Goal: Information Seeking & Learning: Compare options

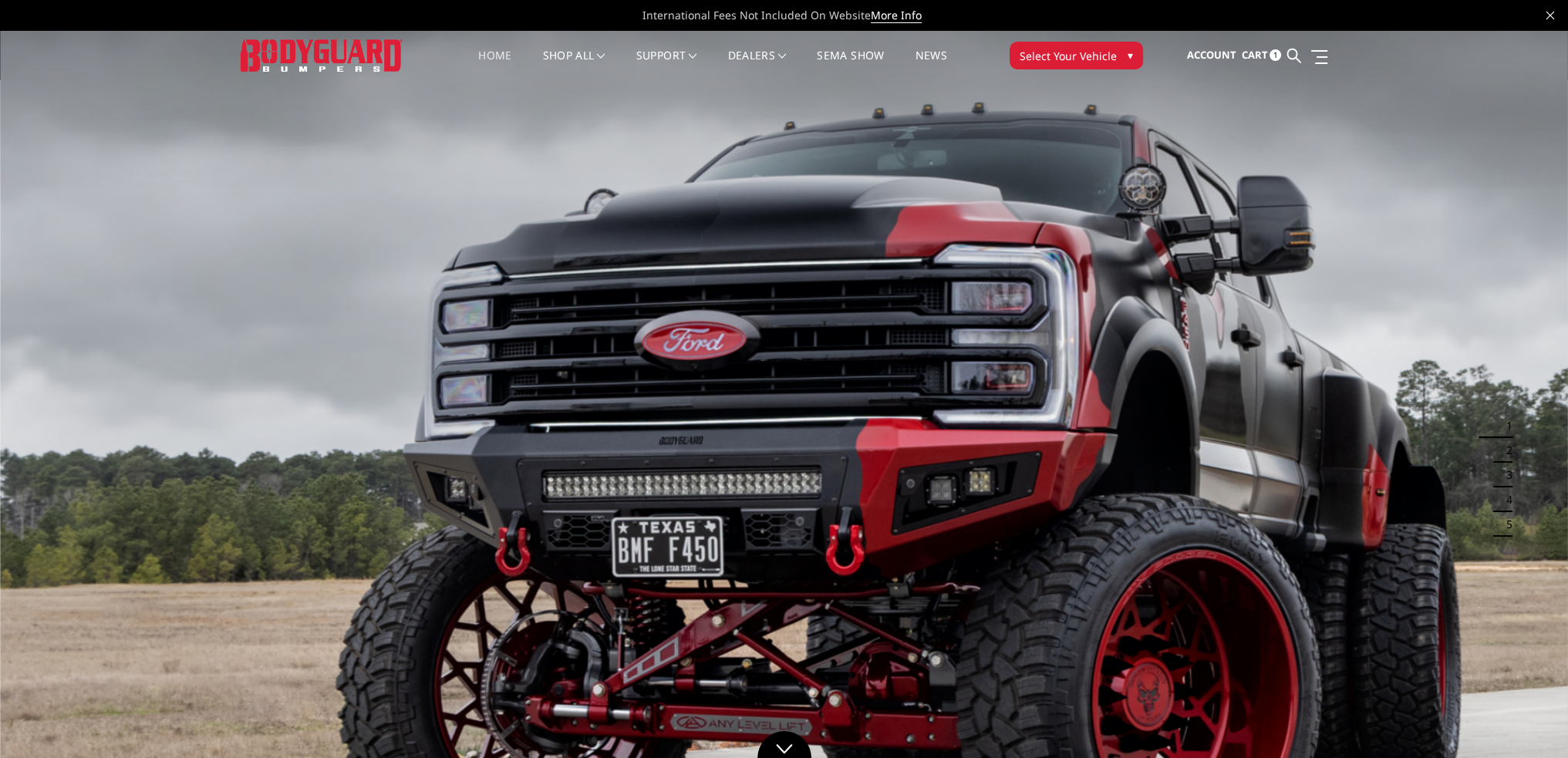
click at [1255, 58] on span "Cart" at bounding box center [1254, 55] width 27 height 14
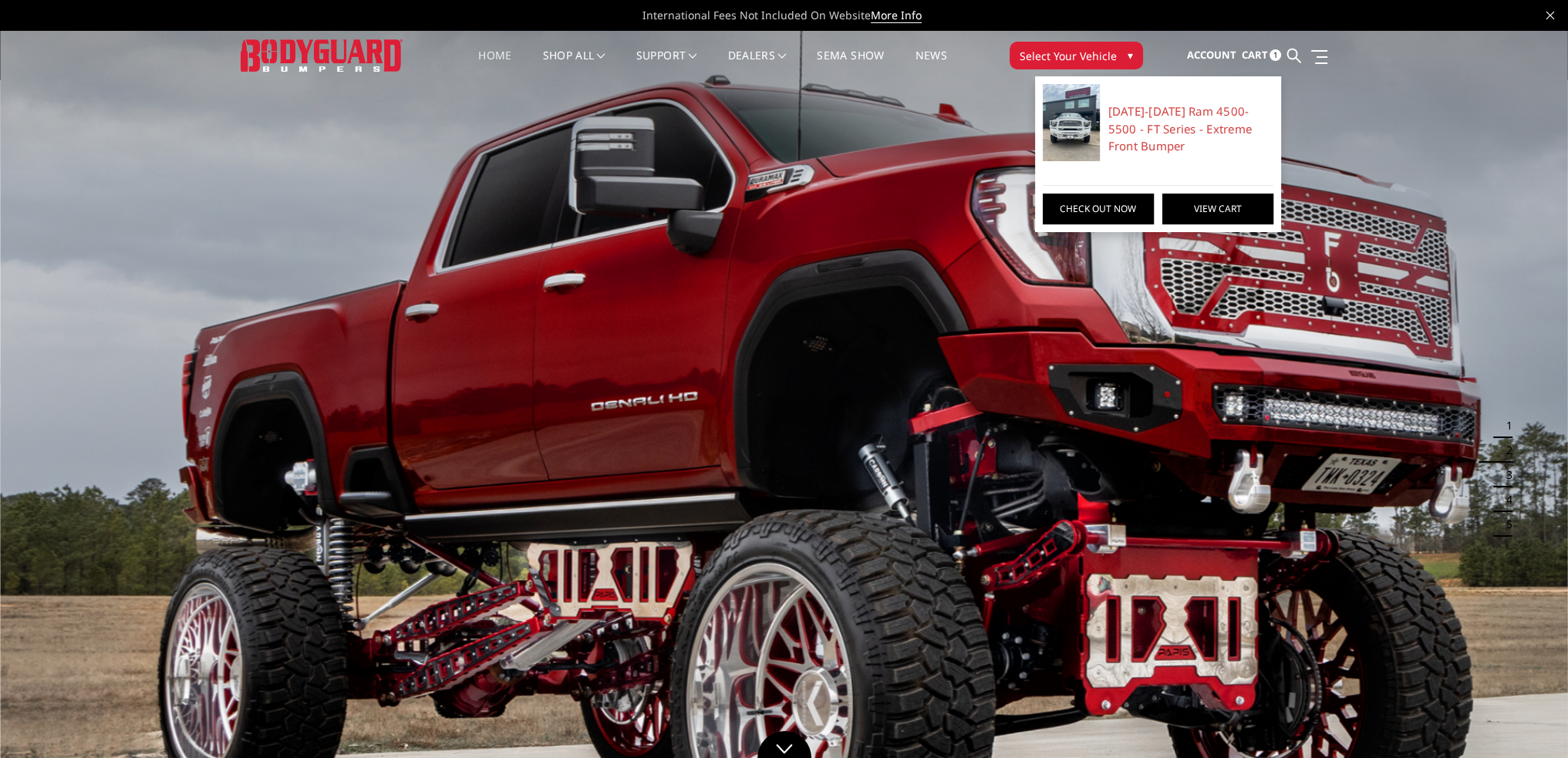
click at [1219, 212] on link "View Cart" at bounding box center [1218, 209] width 111 height 31
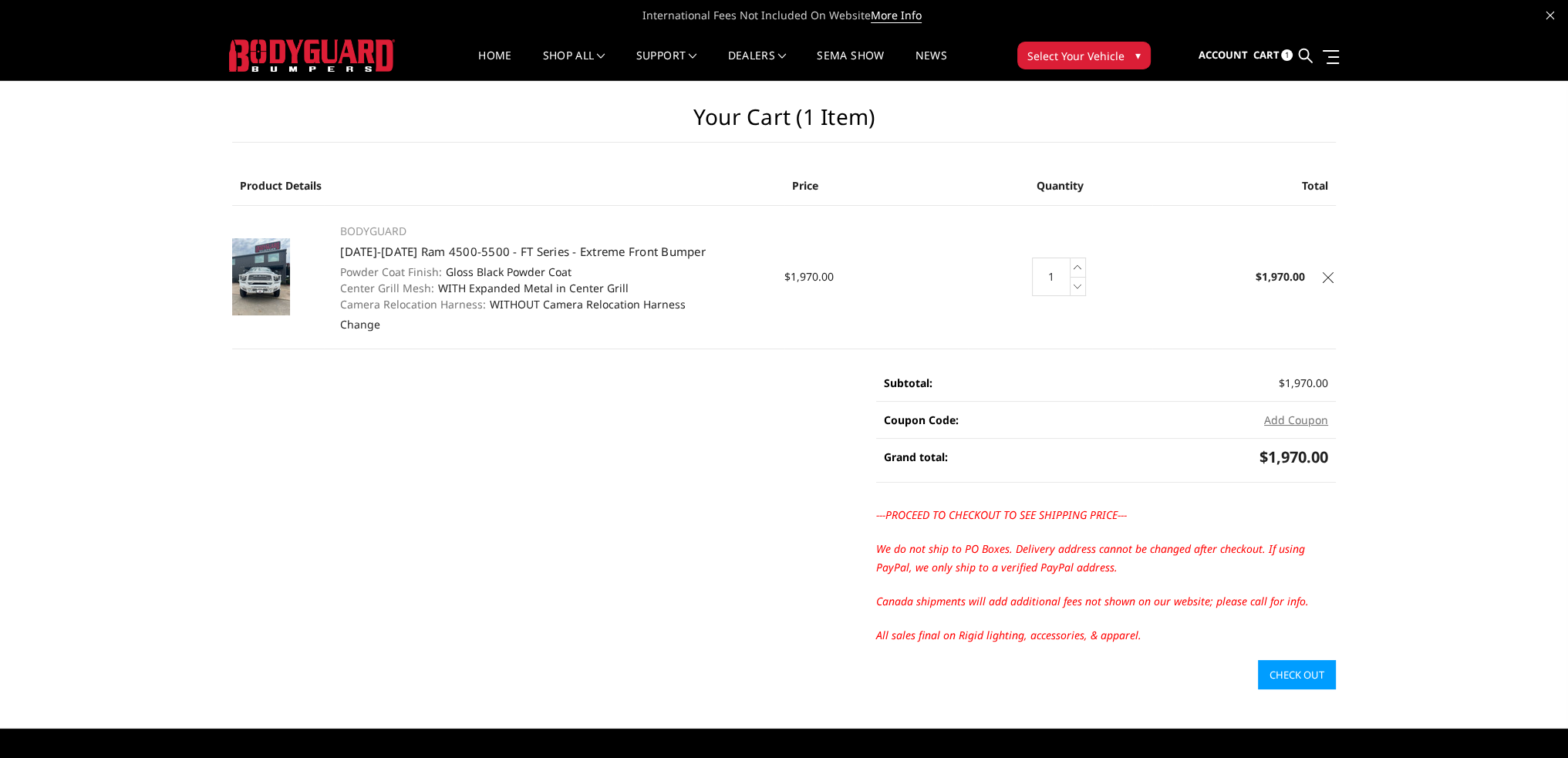
click at [1323, 279] on icon at bounding box center [1328, 278] width 11 height 11
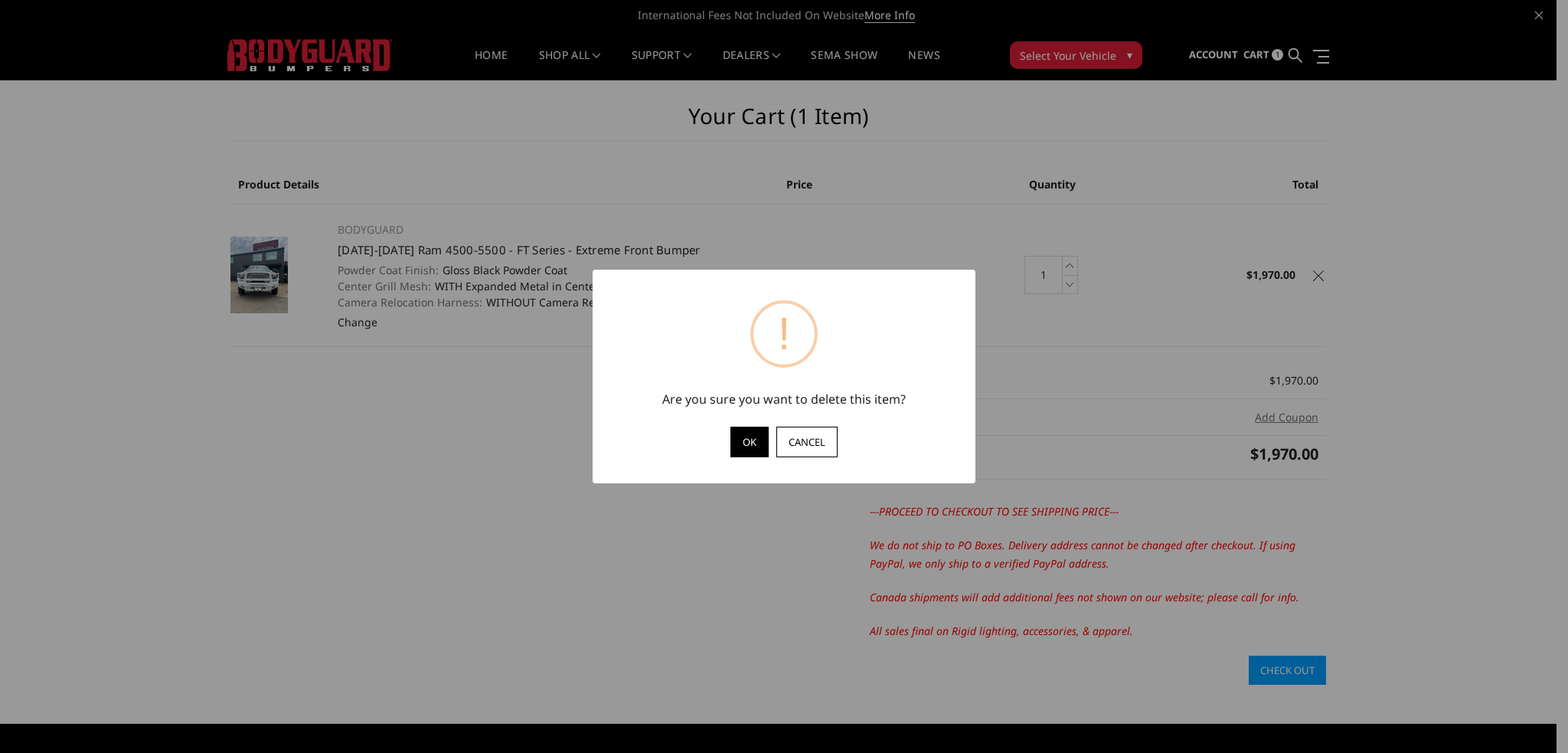
click at [747, 440] on button "OK" at bounding box center [750, 442] width 38 height 31
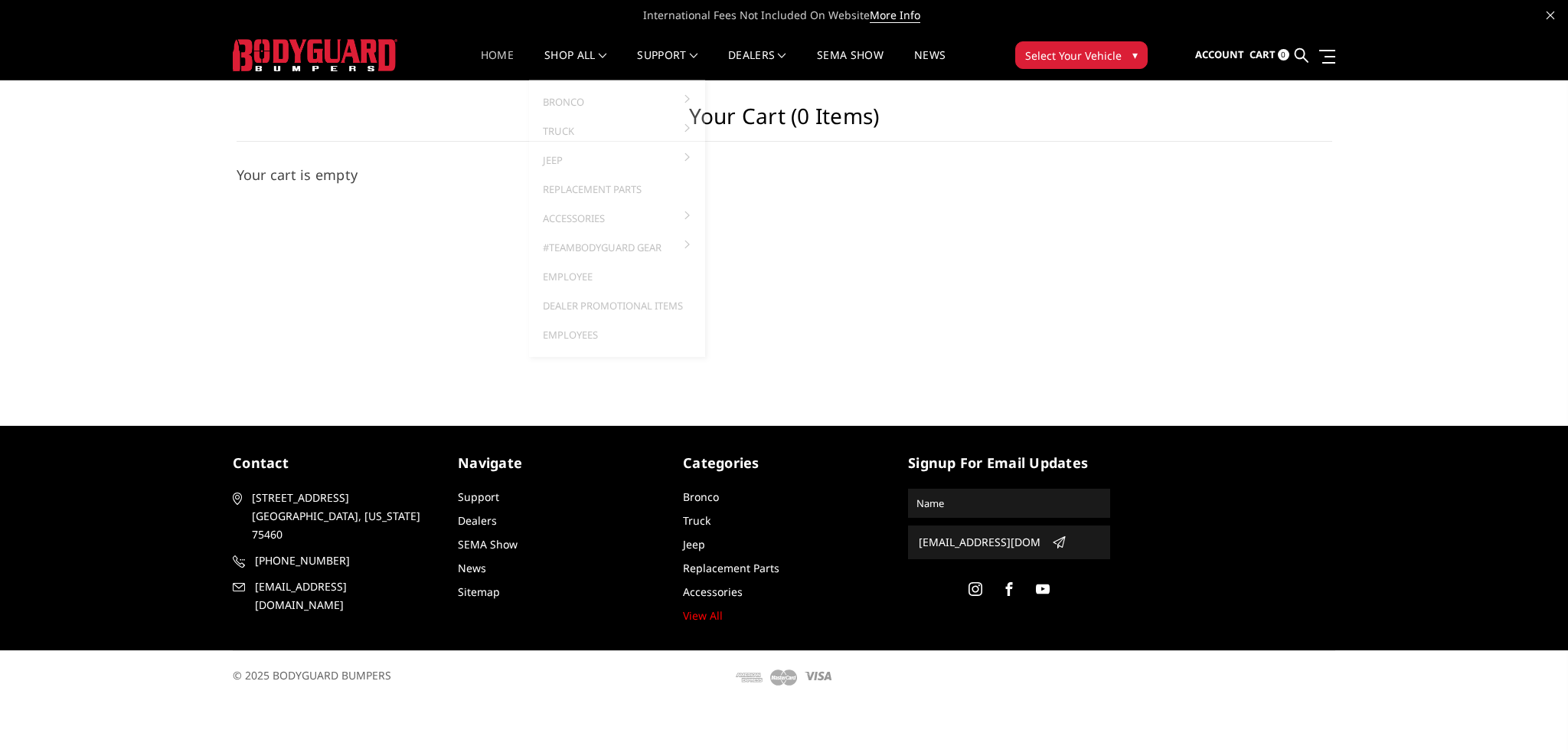
click at [498, 57] on link "Home" at bounding box center [497, 64] width 33 height 30
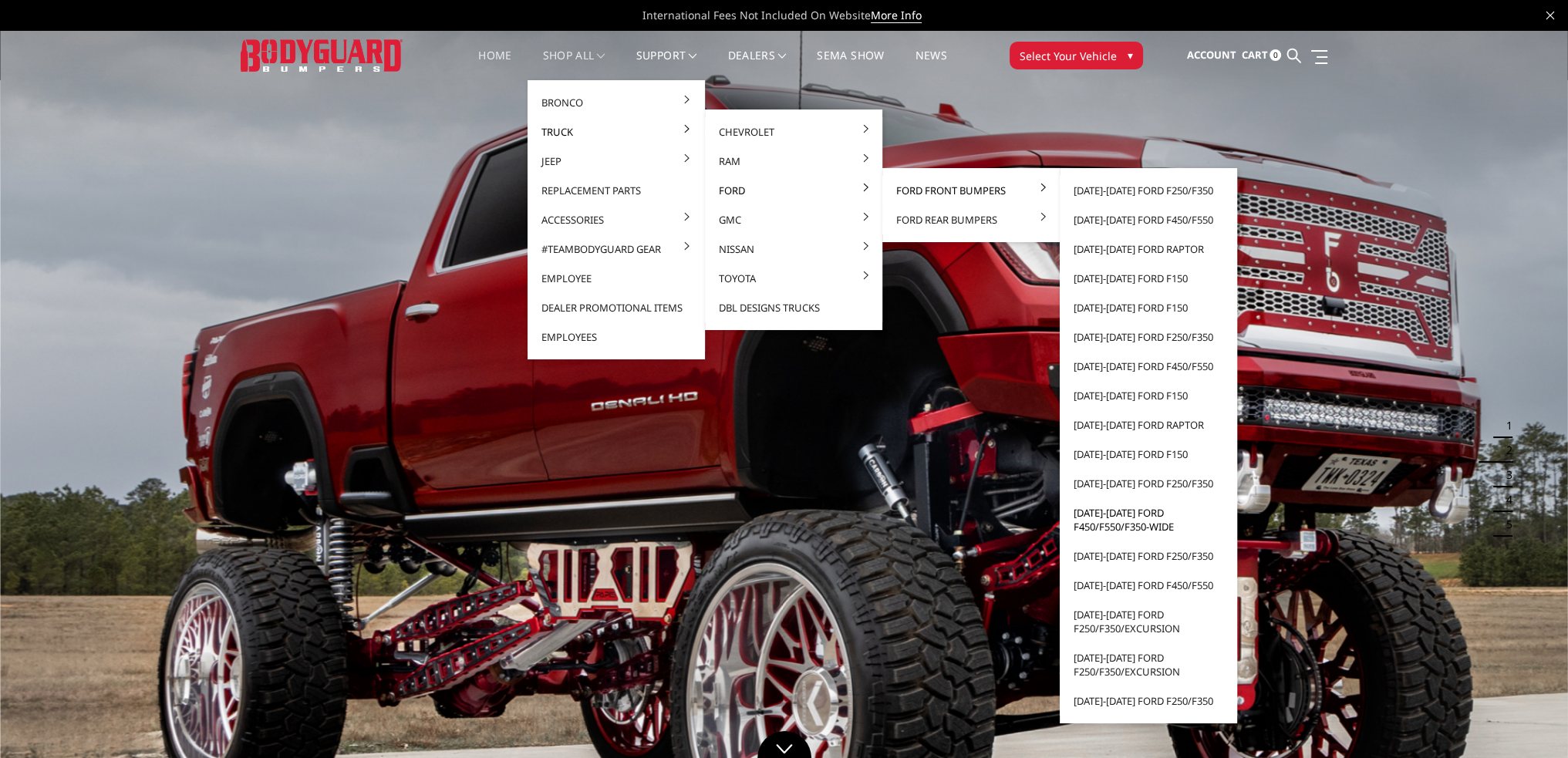
click at [1124, 515] on link "[DATE]-[DATE] Ford F450/F550/F350-wide" at bounding box center [1147, 519] width 165 height 43
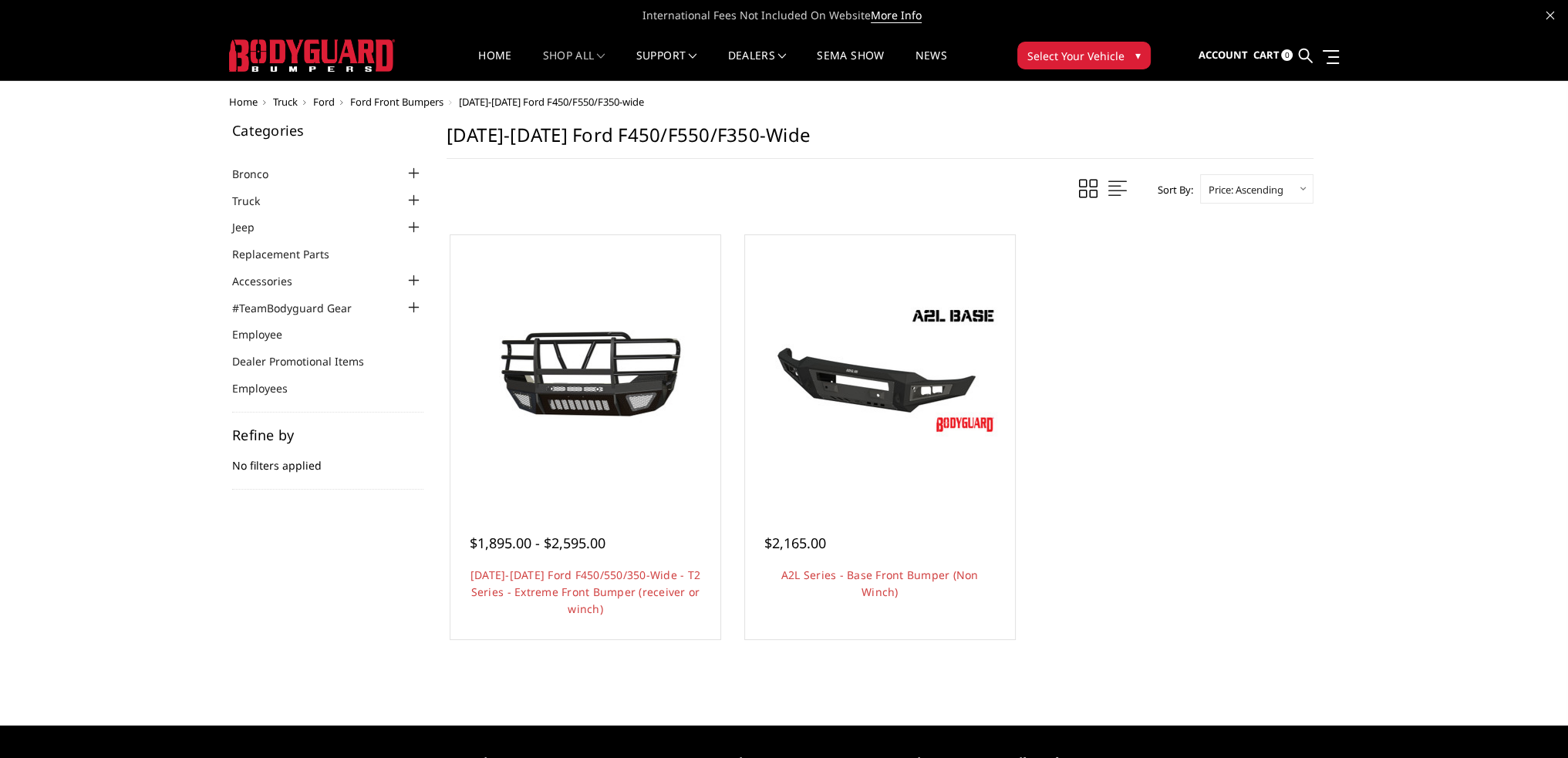
click at [1072, 54] on span "Select Your Vehicle" at bounding box center [1076, 55] width 97 height 16
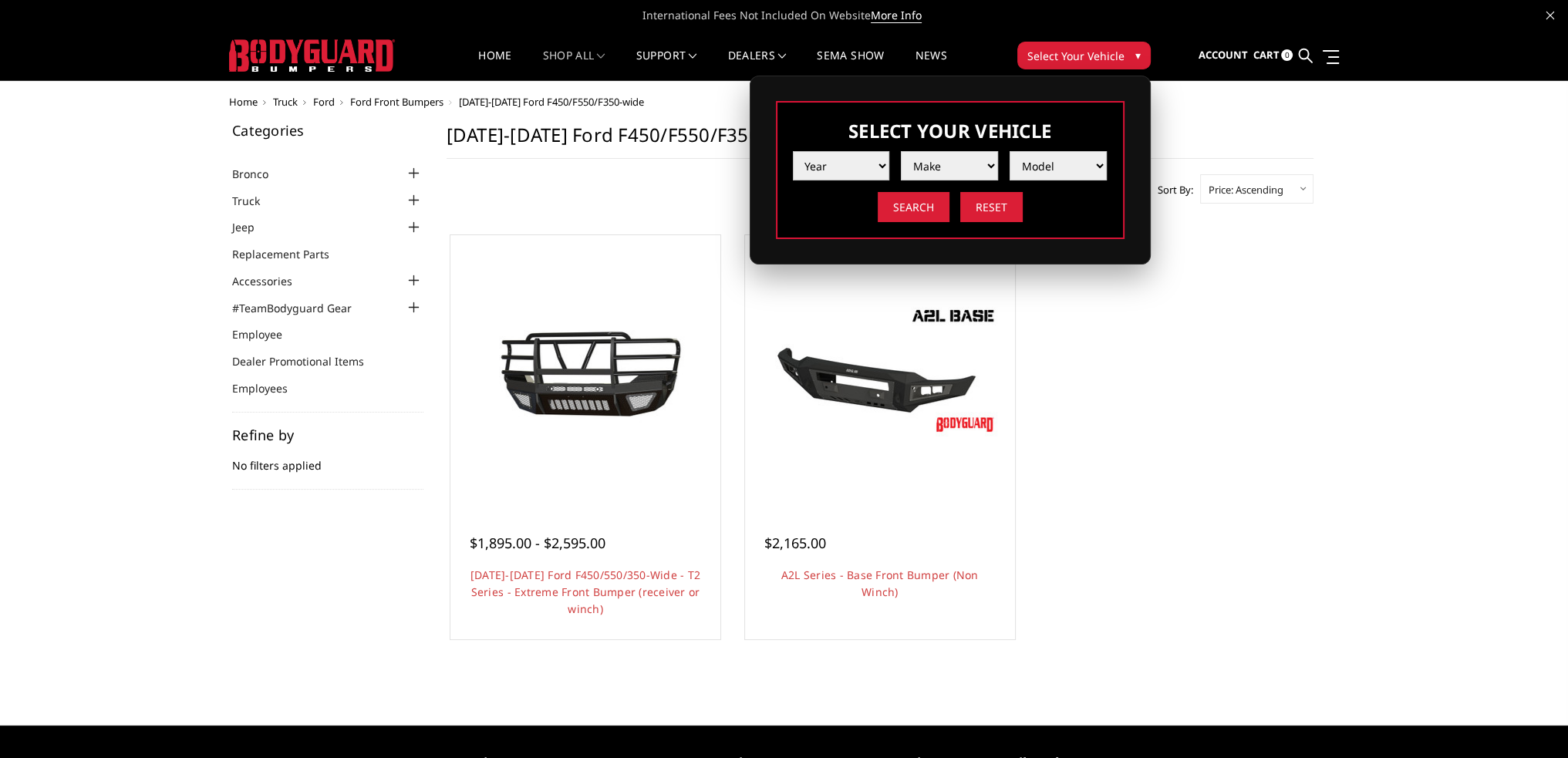
drag, startPoint x: 879, startPoint y: 166, endPoint x: 876, endPoint y: 178, distance: 12.4
click at [879, 166] on select "Year [DATE] 2024 2023 2022 2021 2020 2019 2018 2017 2016 2015 2014 2013 2012 20…" at bounding box center [841, 166] width 97 height 30
select select "yr_2016"
click at [793, 151] on select "Year 2025 2024 2023 2022 2021 2020 2019 2018 2017 2016 2015 2014 2013 2012 2011…" at bounding box center [841, 166] width 97 height 30
click at [951, 169] on select "Make Chevrolet Ford GMC Nissan Ram Toyota" at bounding box center [949, 166] width 97 height 30
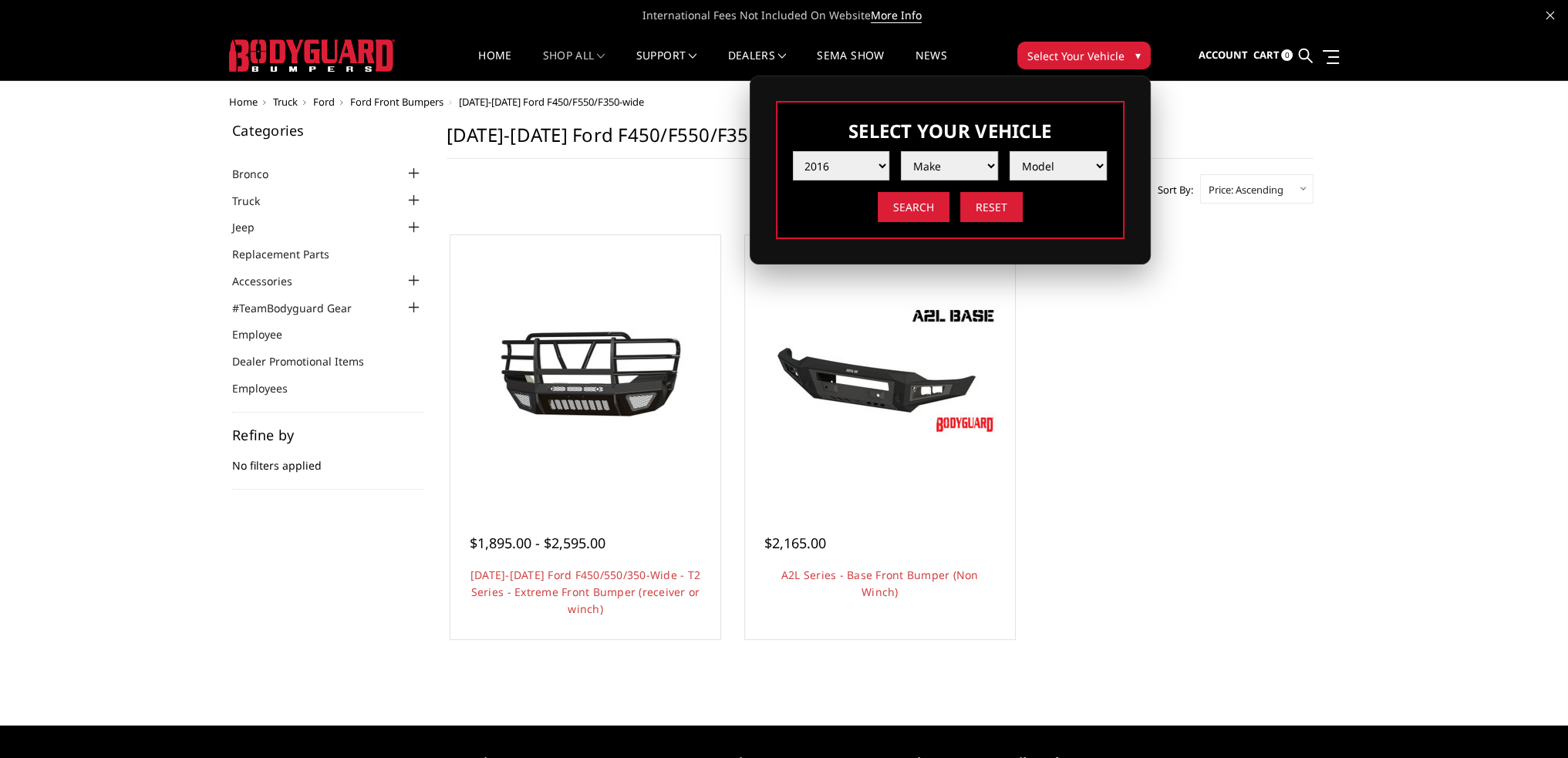
select select "mk_ford"
click at [901, 151] on select "Make Chevrolet Ford GMC Nissan Ram Toyota" at bounding box center [949, 166] width 97 height 30
drag, startPoint x: 1043, startPoint y: 169, endPoint x: 1049, endPoint y: 175, distance: 8.5
click at [1044, 169] on select "Model F150 F250 / F350 F450 F550" at bounding box center [1058, 166] width 97 height 30
select select "md_f450"
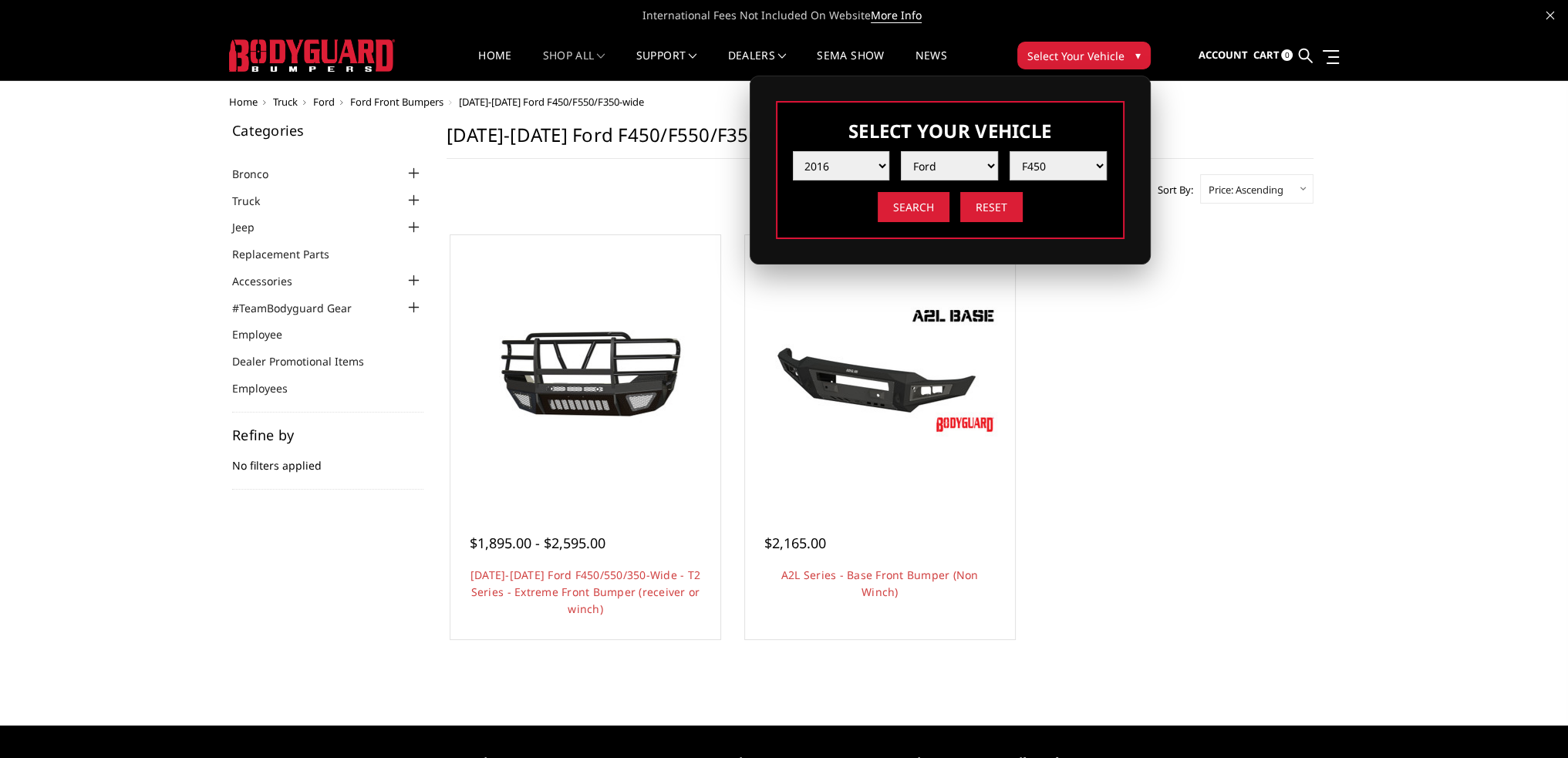
click at [1009, 151] on select "Model F150 F250 / F350 F450 F550" at bounding box center [1058, 166] width 97 height 30
click at [923, 211] on input "Search" at bounding box center [913, 207] width 72 height 30
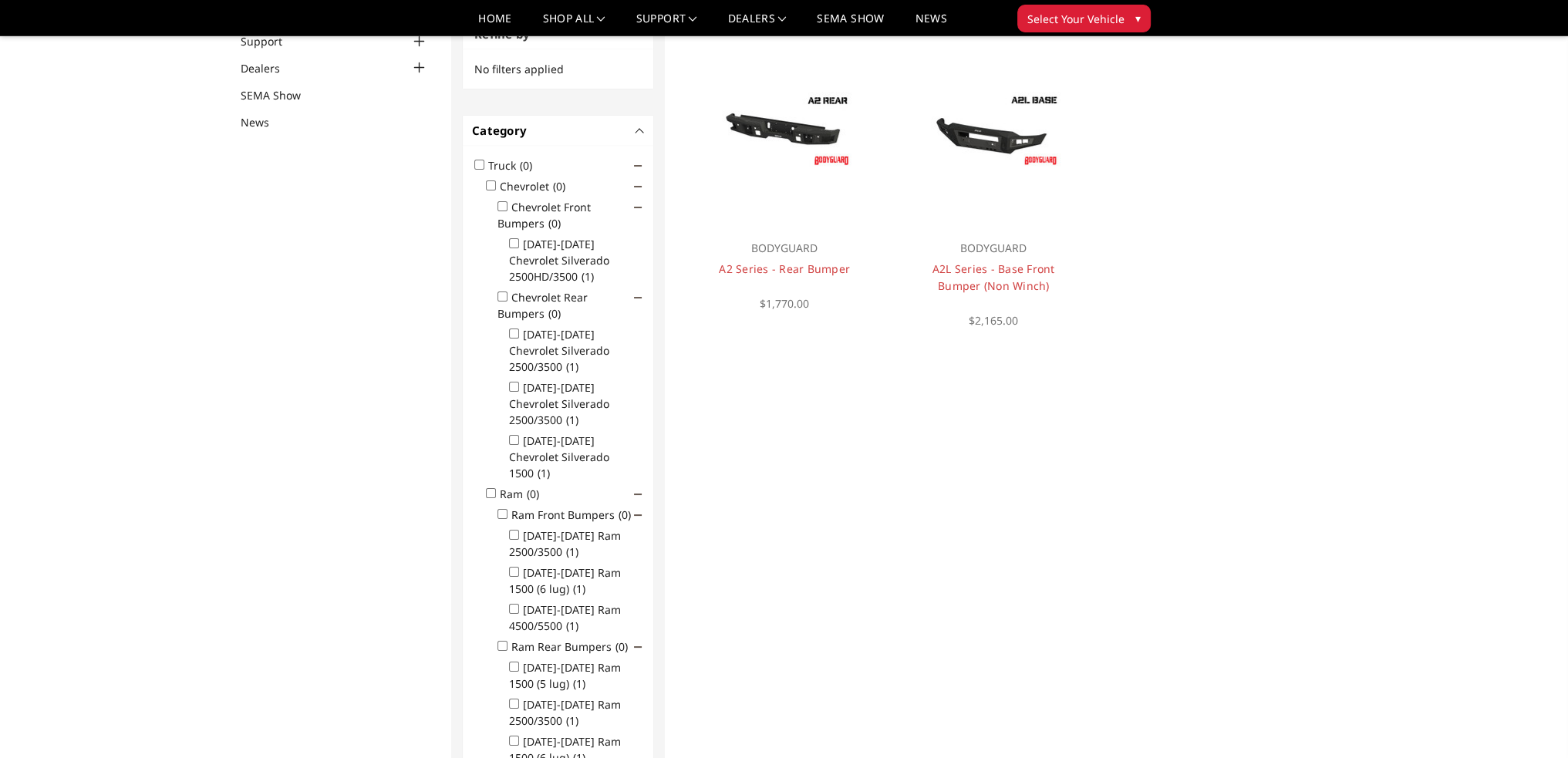
scroll to position [45, 0]
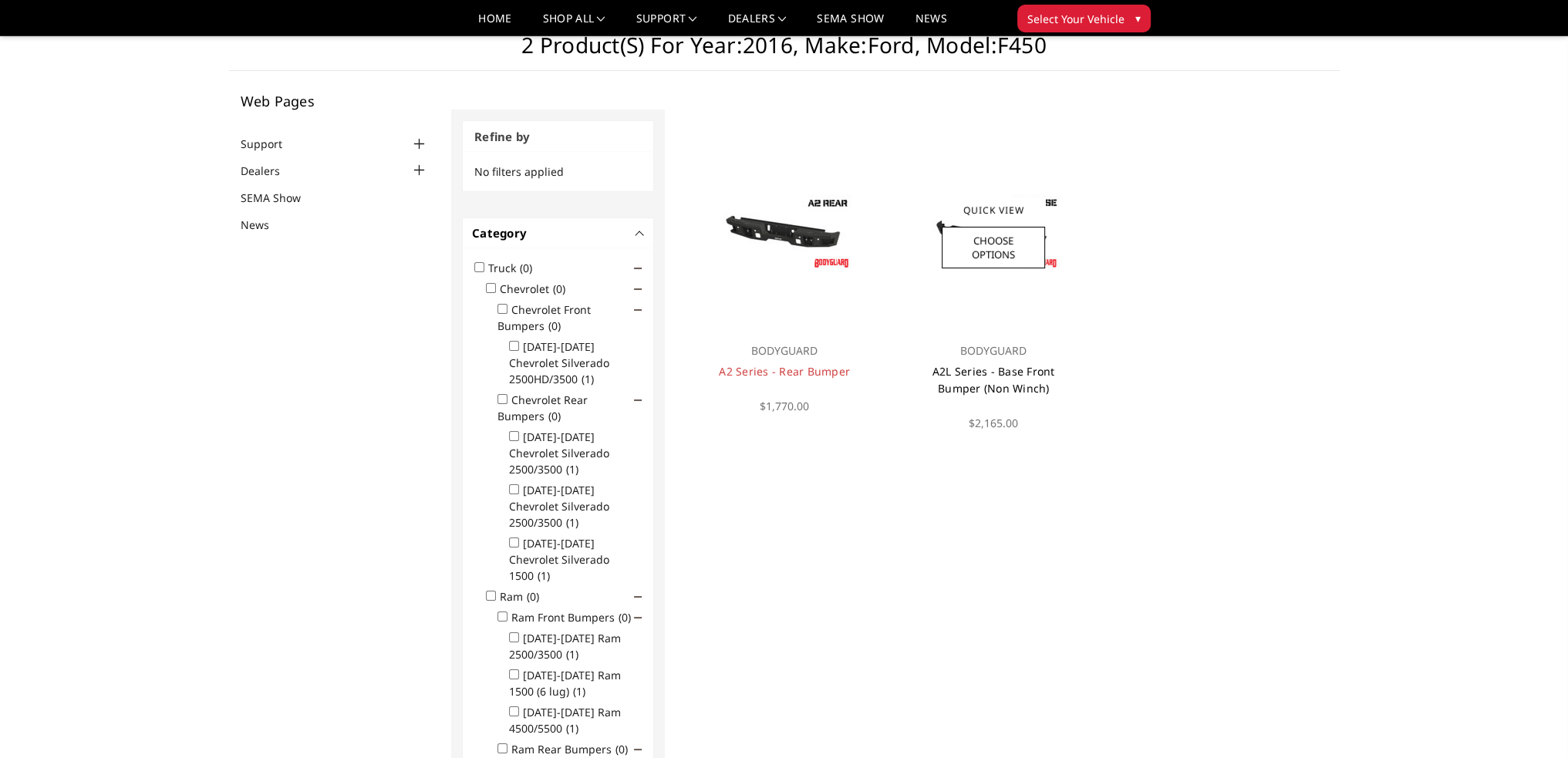
click at [1001, 373] on link "A2L Series - Base Front Bumper (Non Winch)" at bounding box center [993, 379] width 123 height 32
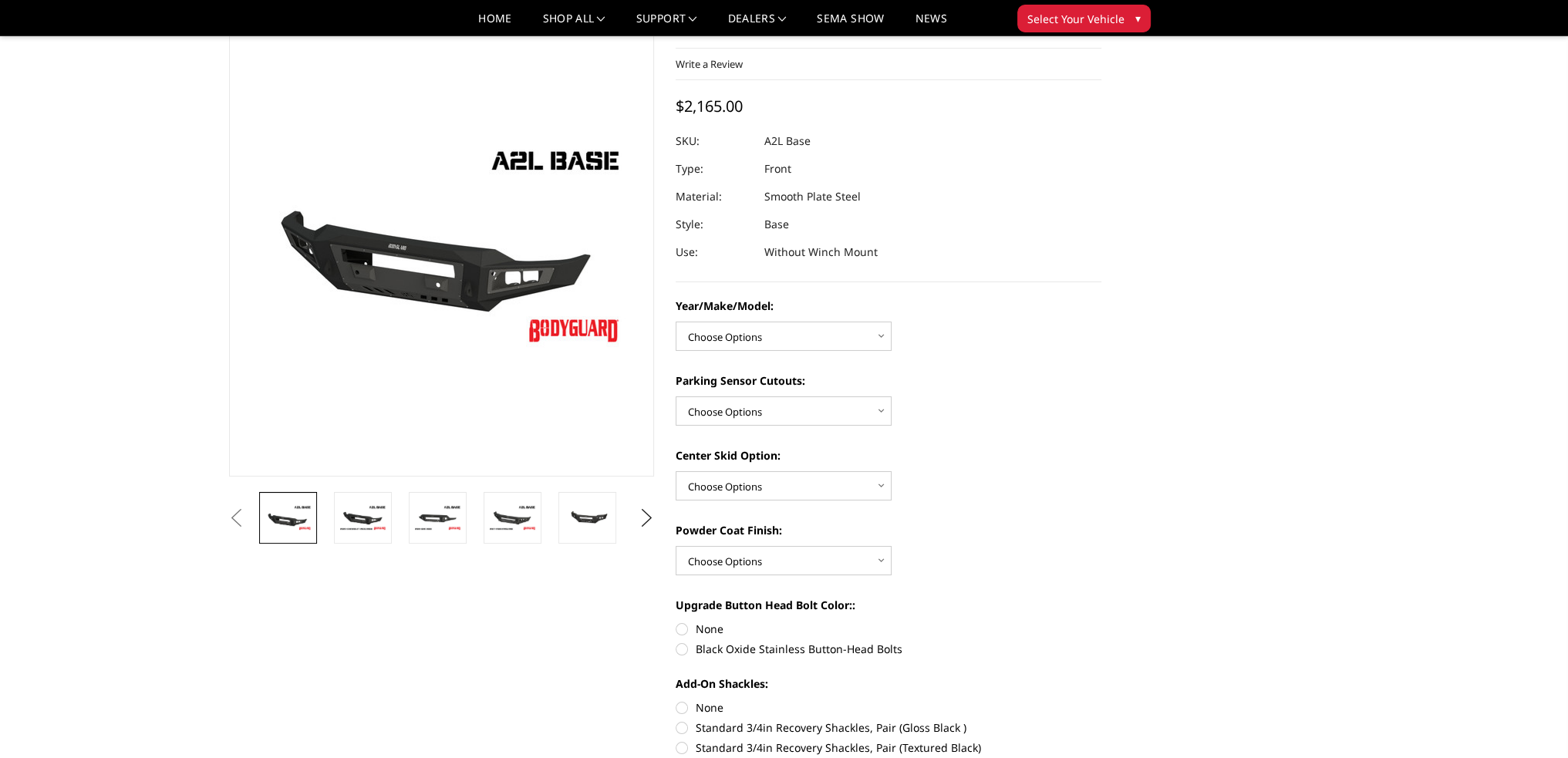
scroll to position [155, 0]
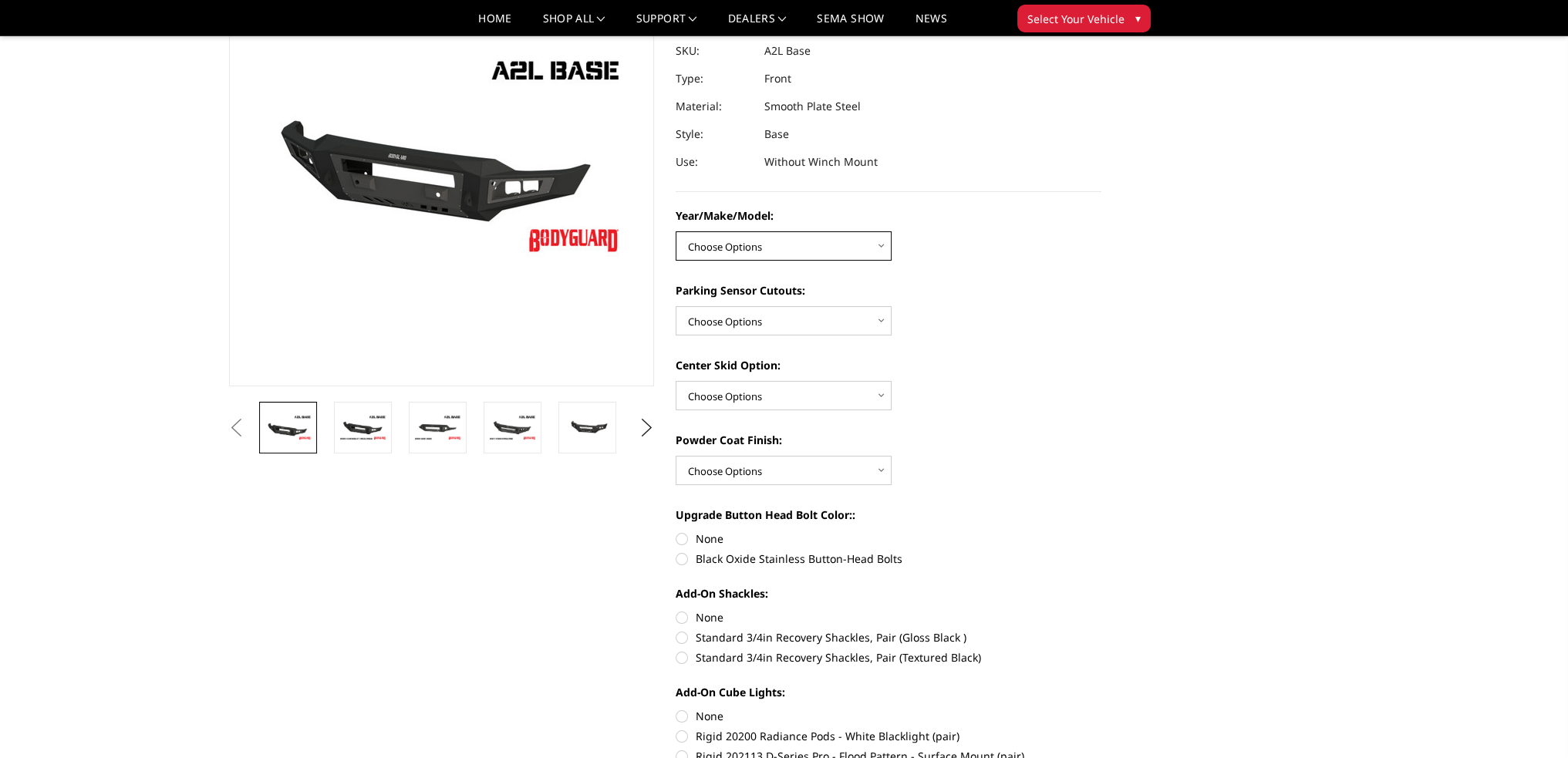
click at [762, 249] on select "Choose Options Chevrolet 15-19 2500/3500 Chevrolet 19-21 1500 Chevrolet 15-20 C…" at bounding box center [783, 246] width 216 height 30
click at [759, 244] on select "Choose Options Chevrolet 15-19 2500/3500 Chevrolet 19-21 1500 Chevrolet 15-20 C…" at bounding box center [783, 246] width 216 height 30
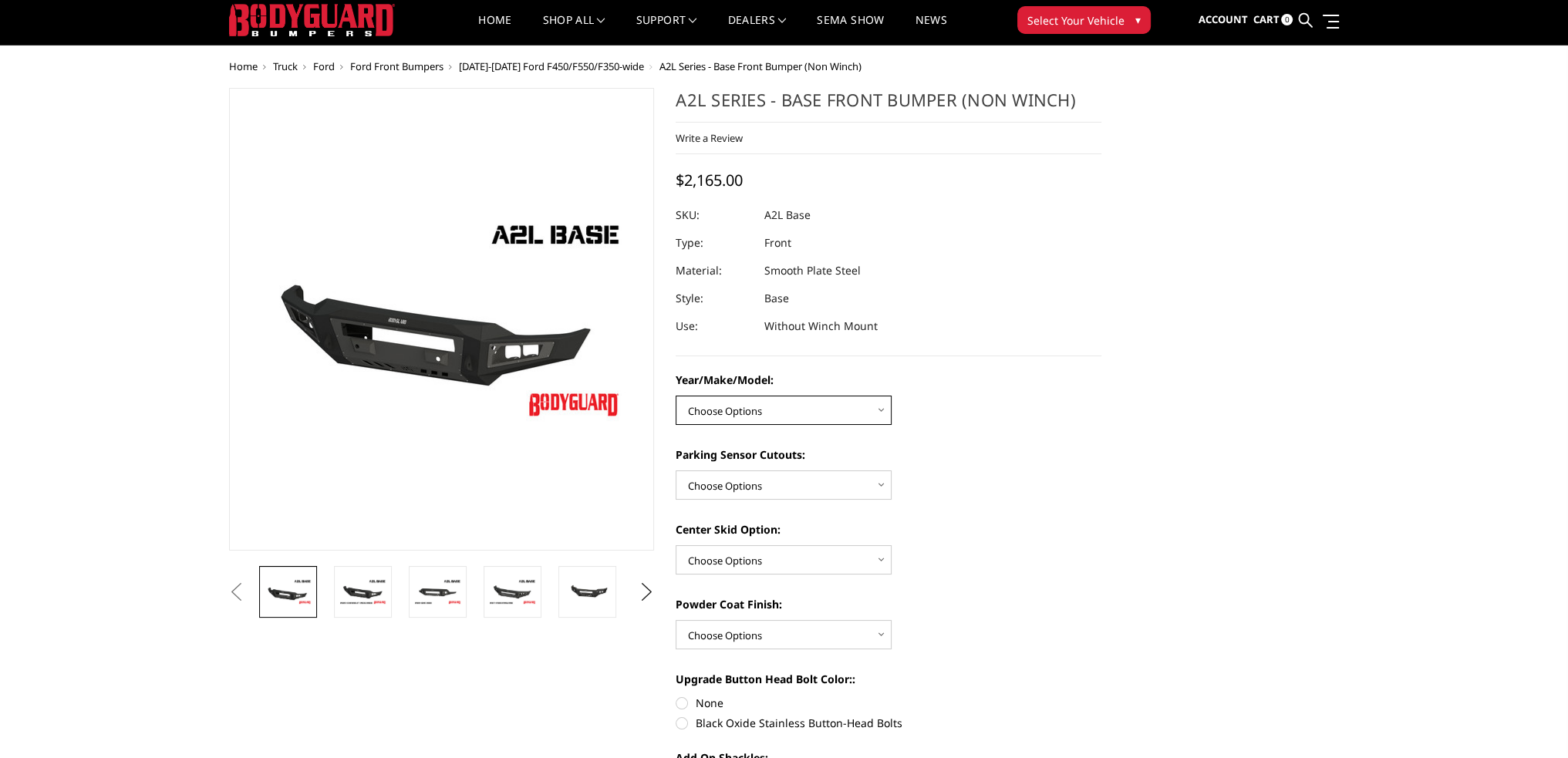
scroll to position [0, 0]
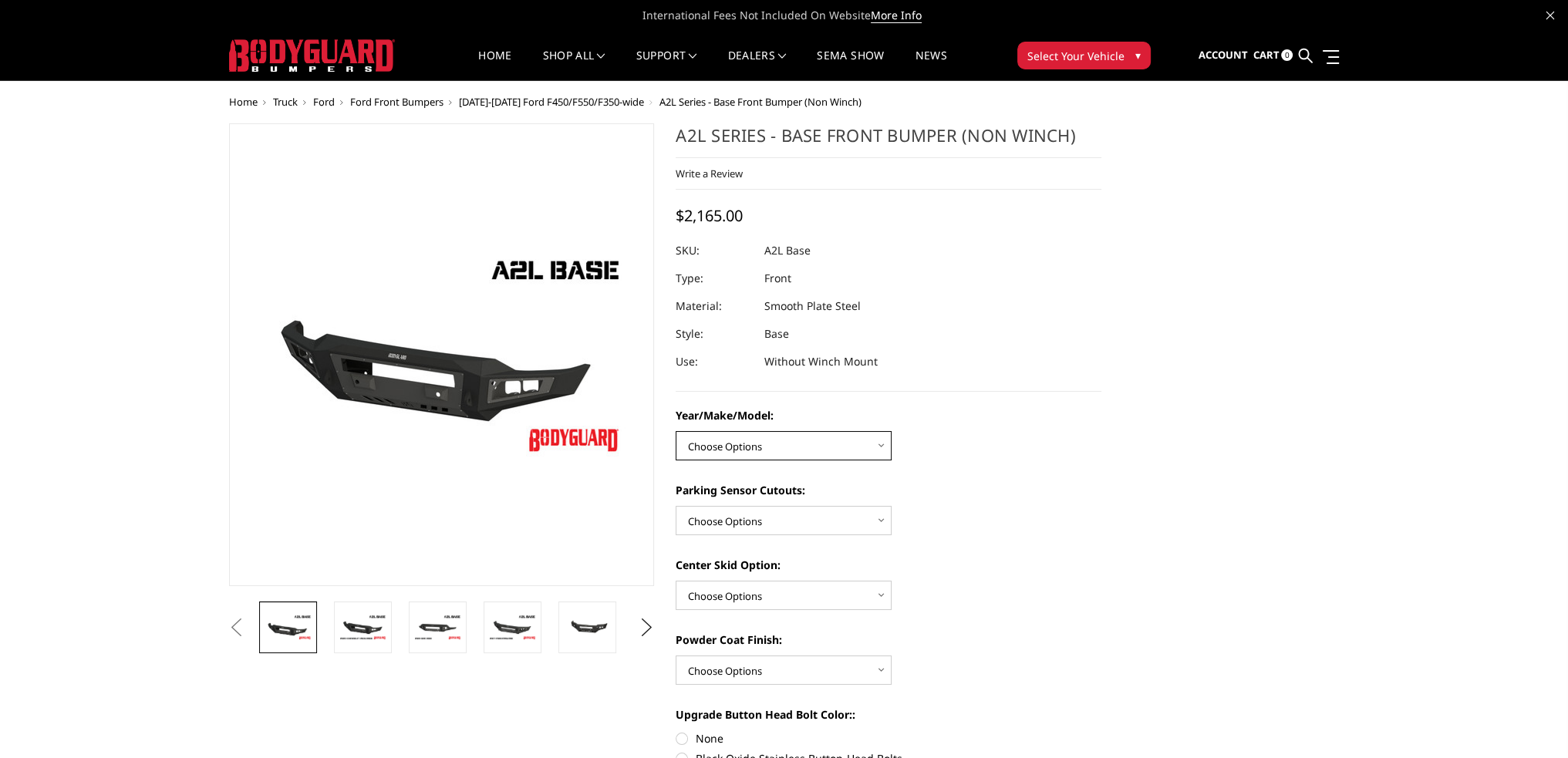
click at [775, 442] on select "Choose Options Chevrolet 15-19 2500/3500 Chevrolet 19-21 1500 Chevrolet 15-20 C…" at bounding box center [783, 446] width 216 height 30
click at [1044, 222] on div "A2L Series - Base Front Bumper (Non Winch) Write a Review Write a Review × A2L …" at bounding box center [887, 258] width 425 height 269
click at [764, 447] on select "Choose Options Chevrolet 15-19 2500/3500 Chevrolet 19-21 1500 Chevrolet 15-20 C…" at bounding box center [783, 446] width 216 height 30
click at [986, 249] on div at bounding box center [887, 251] width 425 height 28
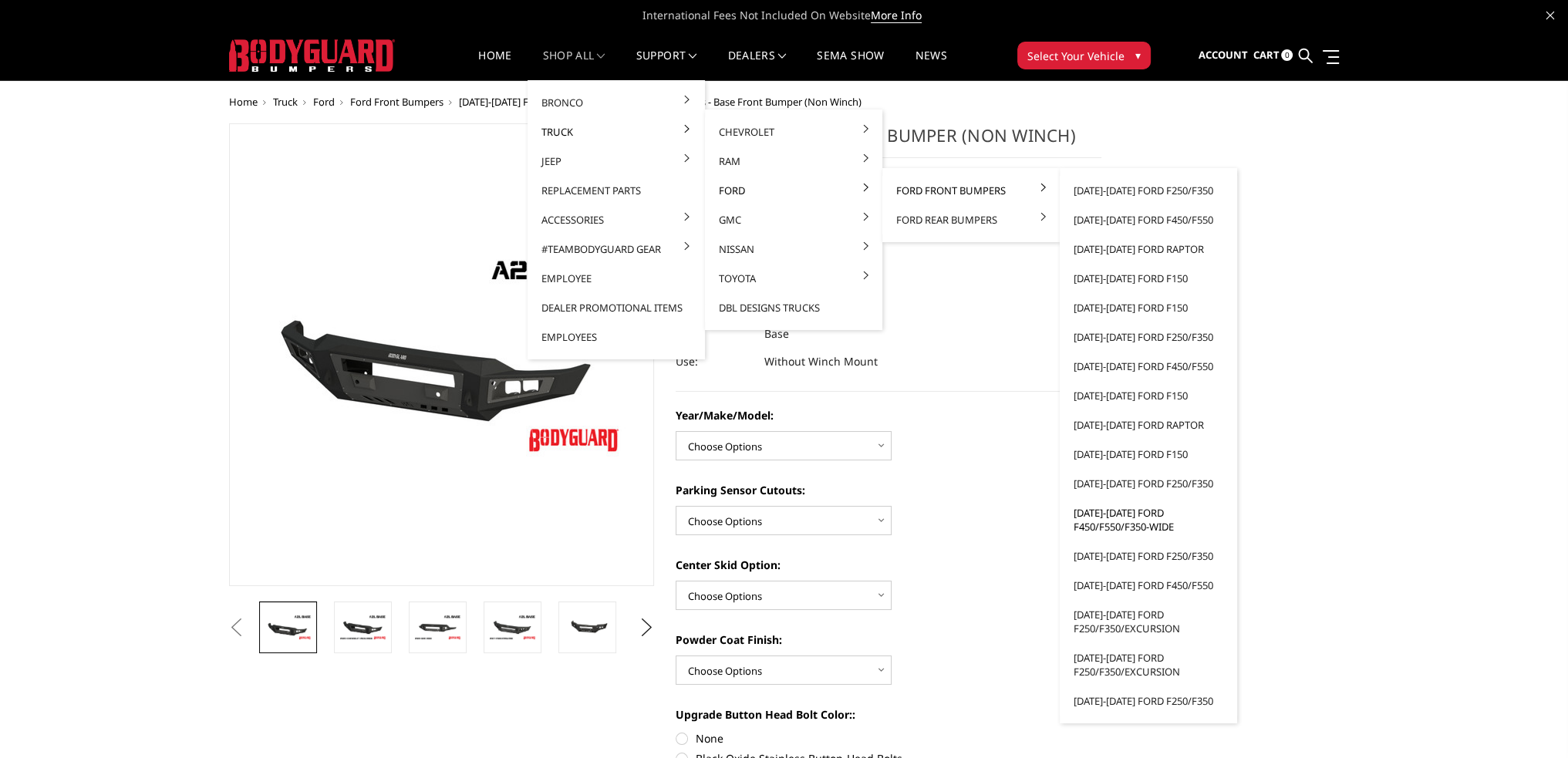
click at [1113, 517] on link "[DATE]-[DATE] Ford F450/F550/F350-wide" at bounding box center [1147, 519] width 165 height 43
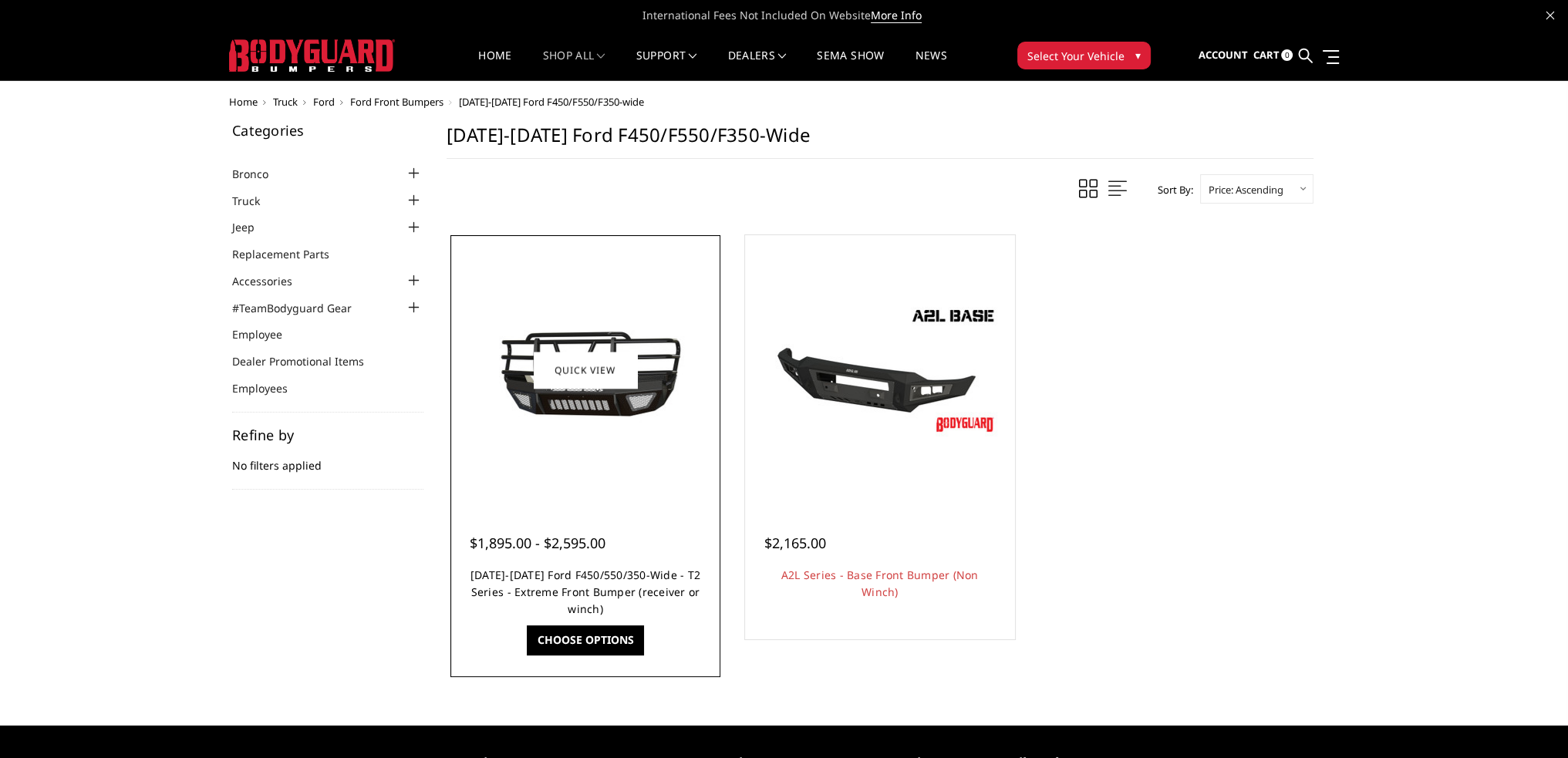
click at [599, 575] on link "2011-2016 Ford F450/550/350-Wide - T2 Series - Extreme Front Bumper (receiver o…" at bounding box center [585, 592] width 229 height 48
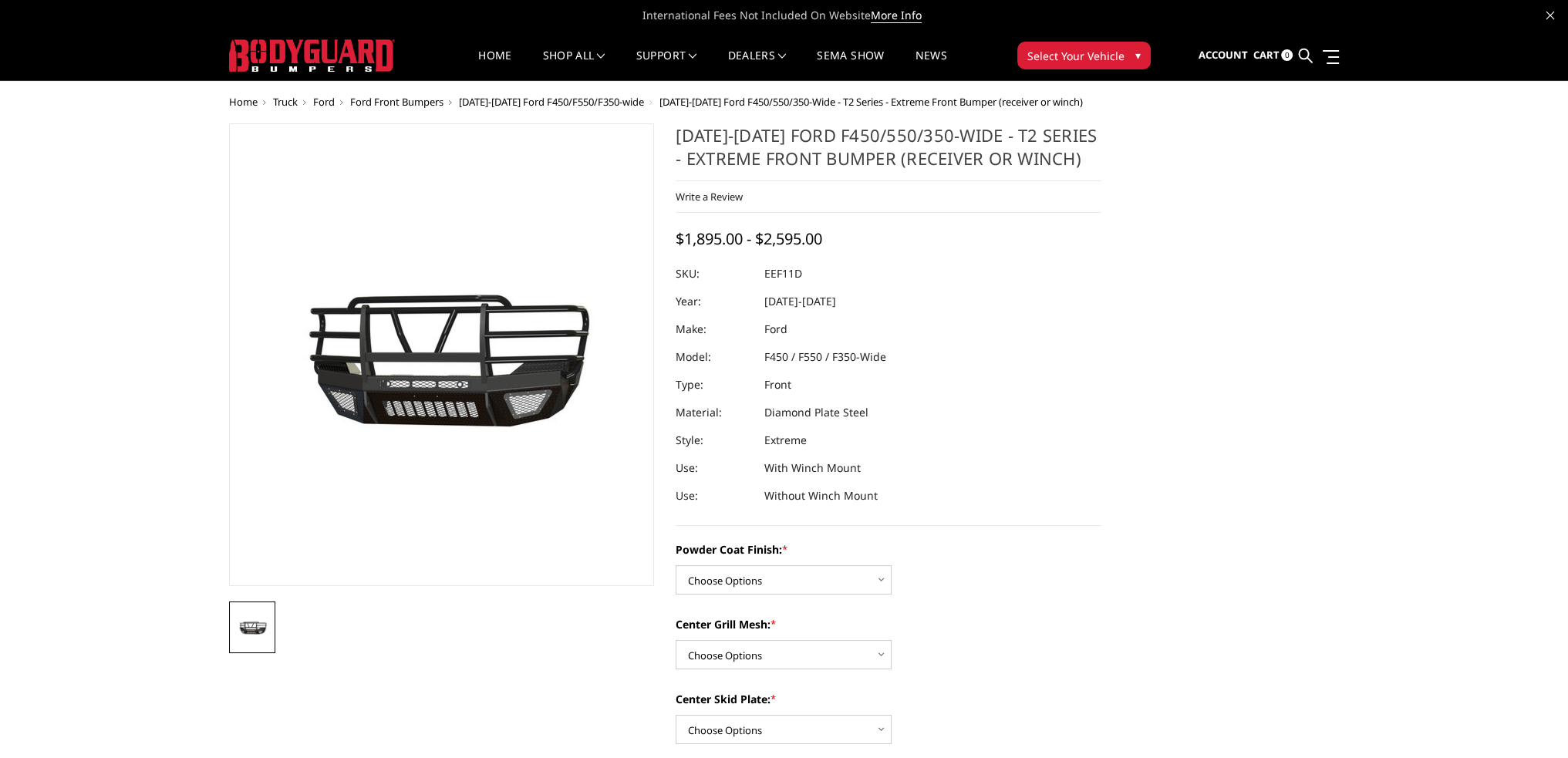
drag, startPoint x: 1036, startPoint y: 54, endPoint x: 1036, endPoint y: 73, distance: 19.0
click at [1036, 54] on span "Select Your Vehicle" at bounding box center [1076, 55] width 97 height 16
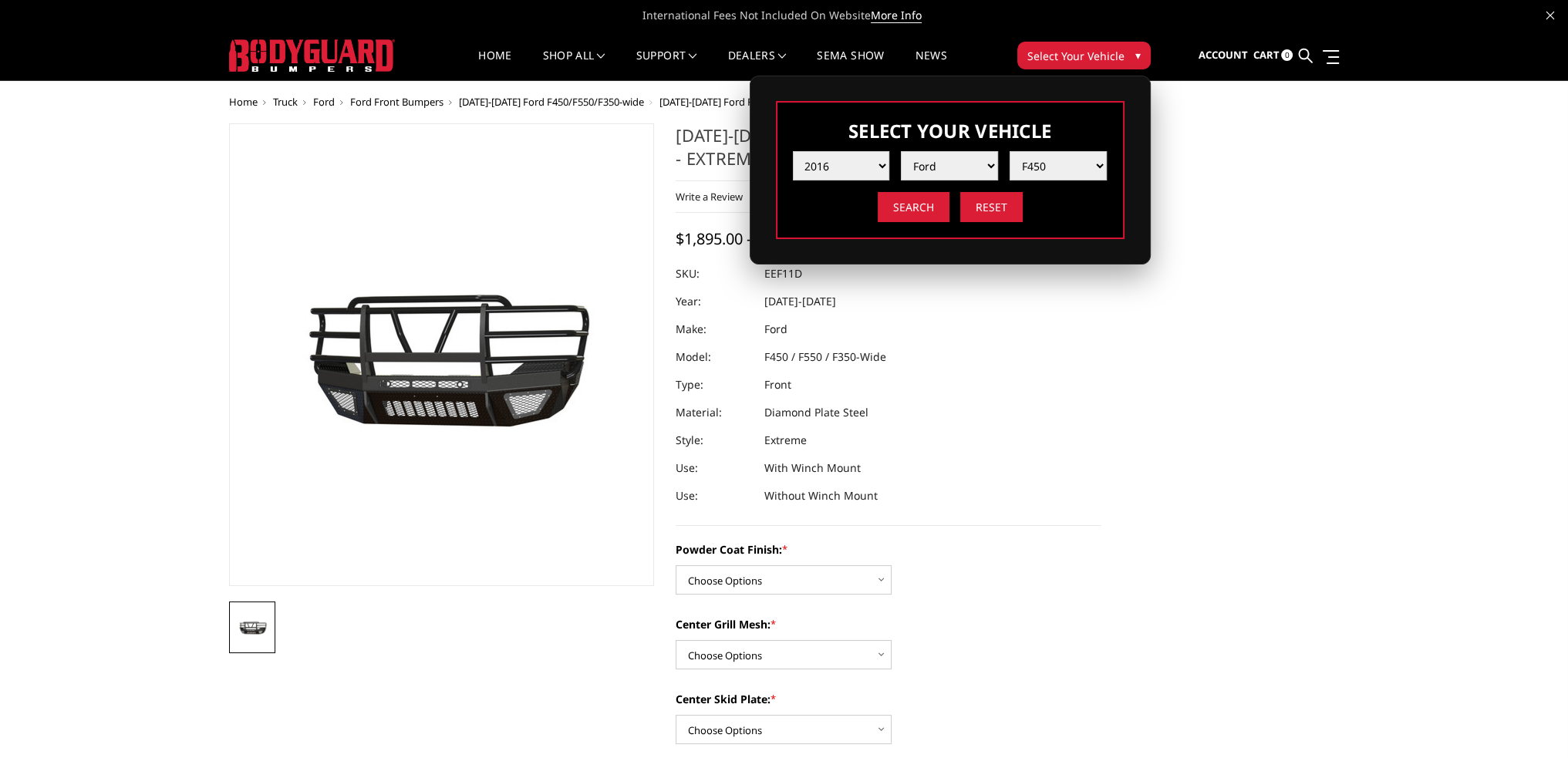
click at [1079, 48] on span "Select Your Vehicle" at bounding box center [1076, 55] width 97 height 16
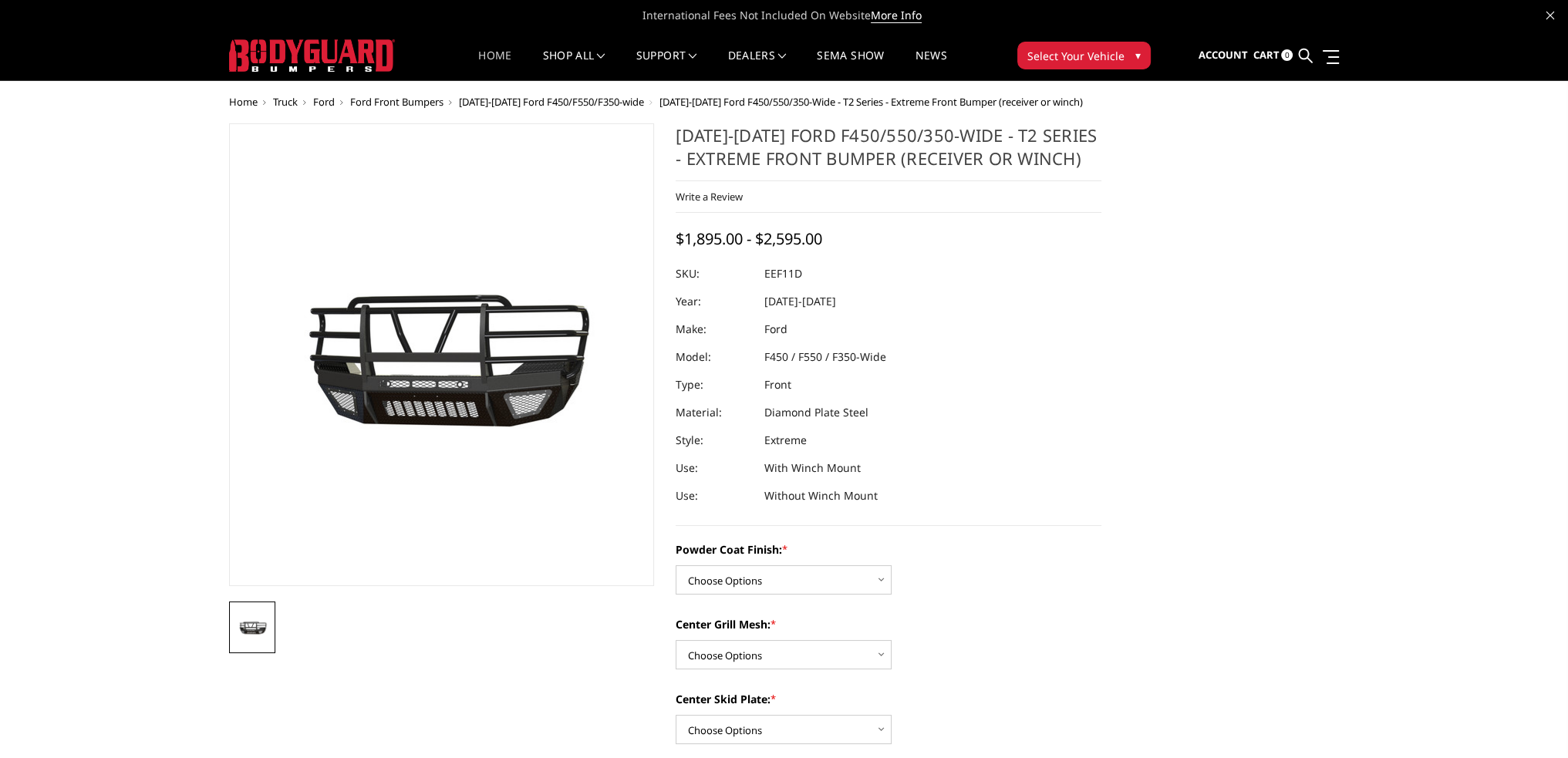
click at [503, 62] on link "Home" at bounding box center [495, 65] width 33 height 30
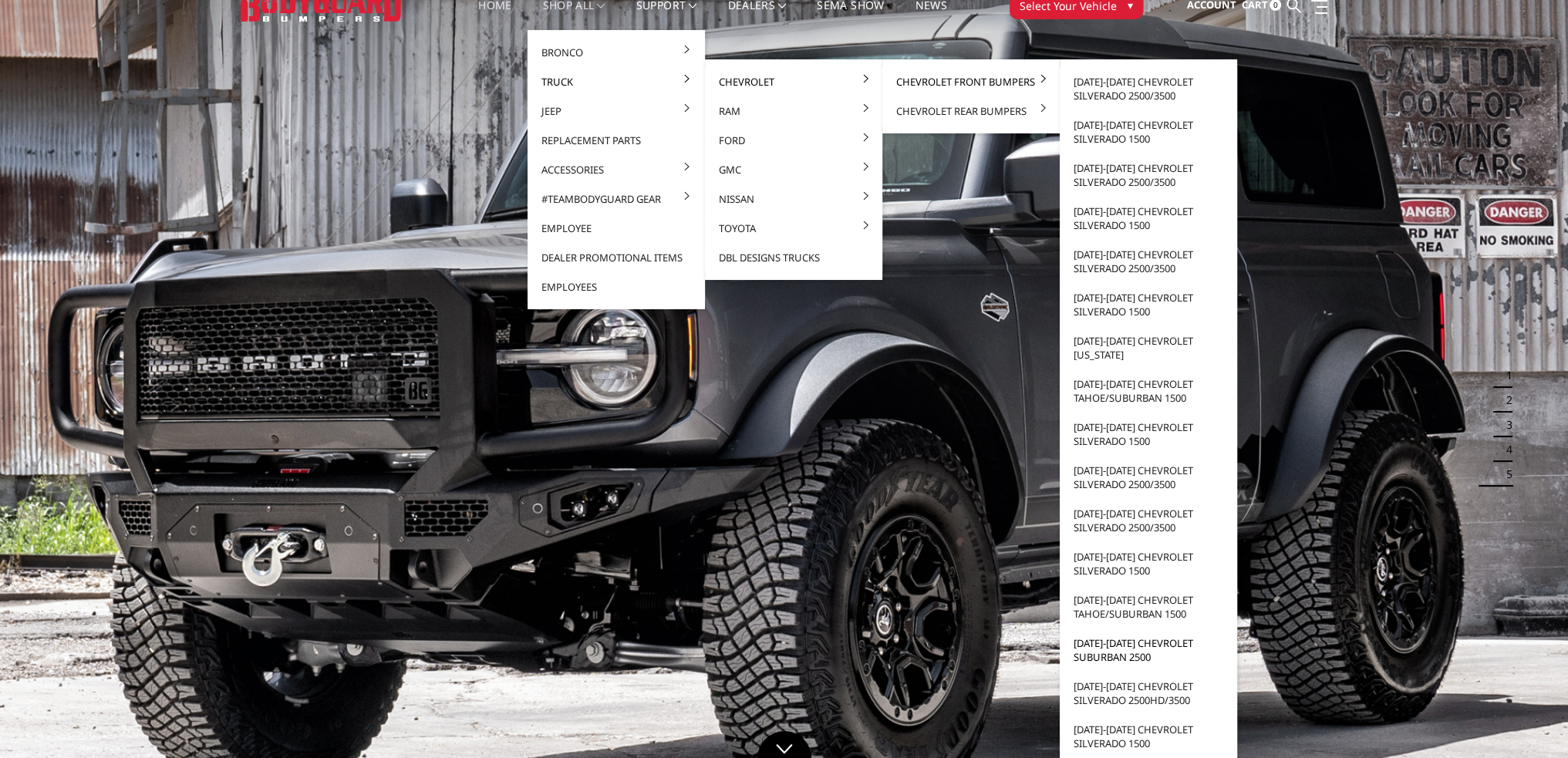
scroll to position [77, 0]
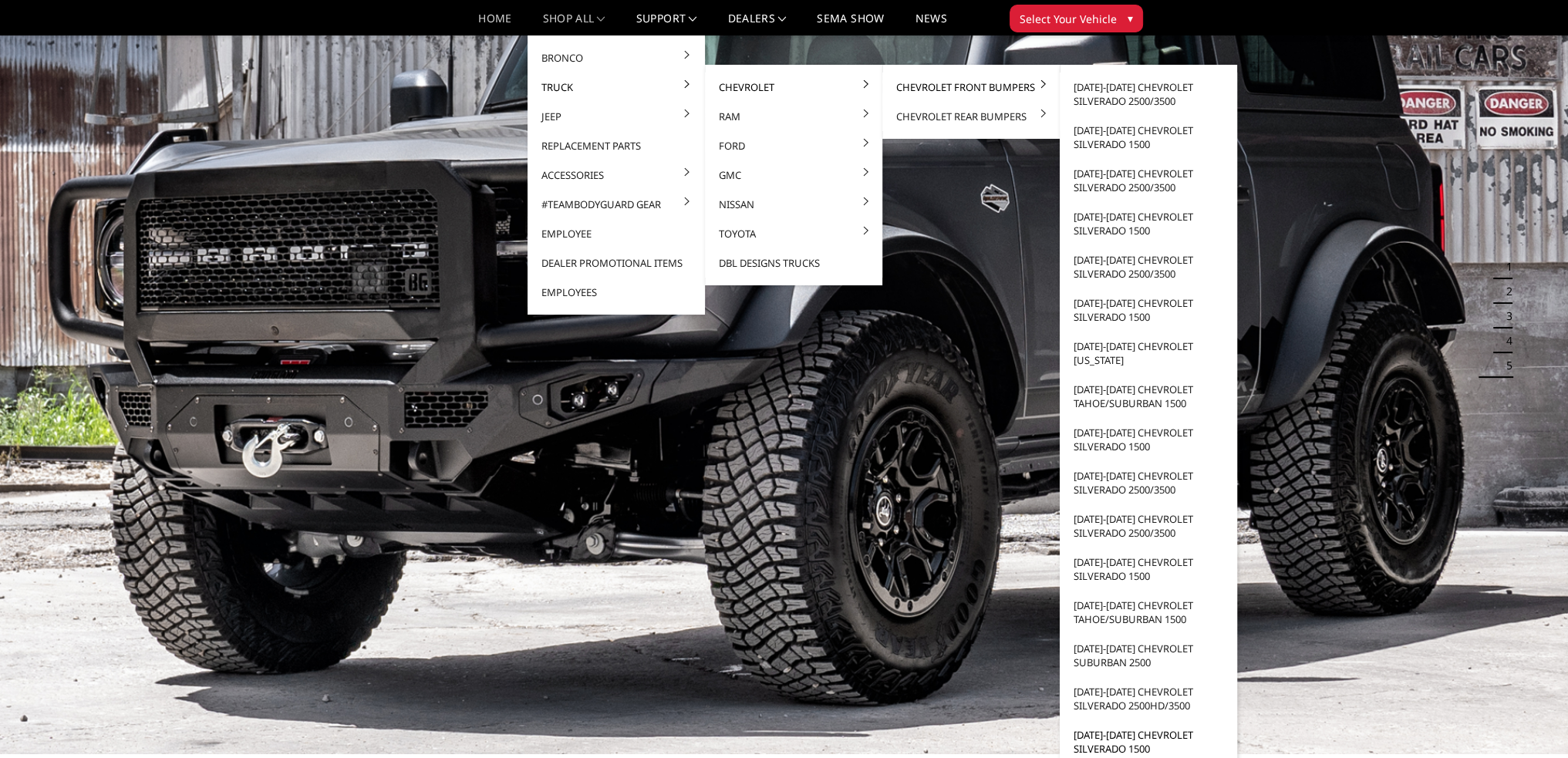
click at [1114, 736] on link "[DATE]-[DATE] Chevrolet Silverado 1500" at bounding box center [1147, 742] width 165 height 43
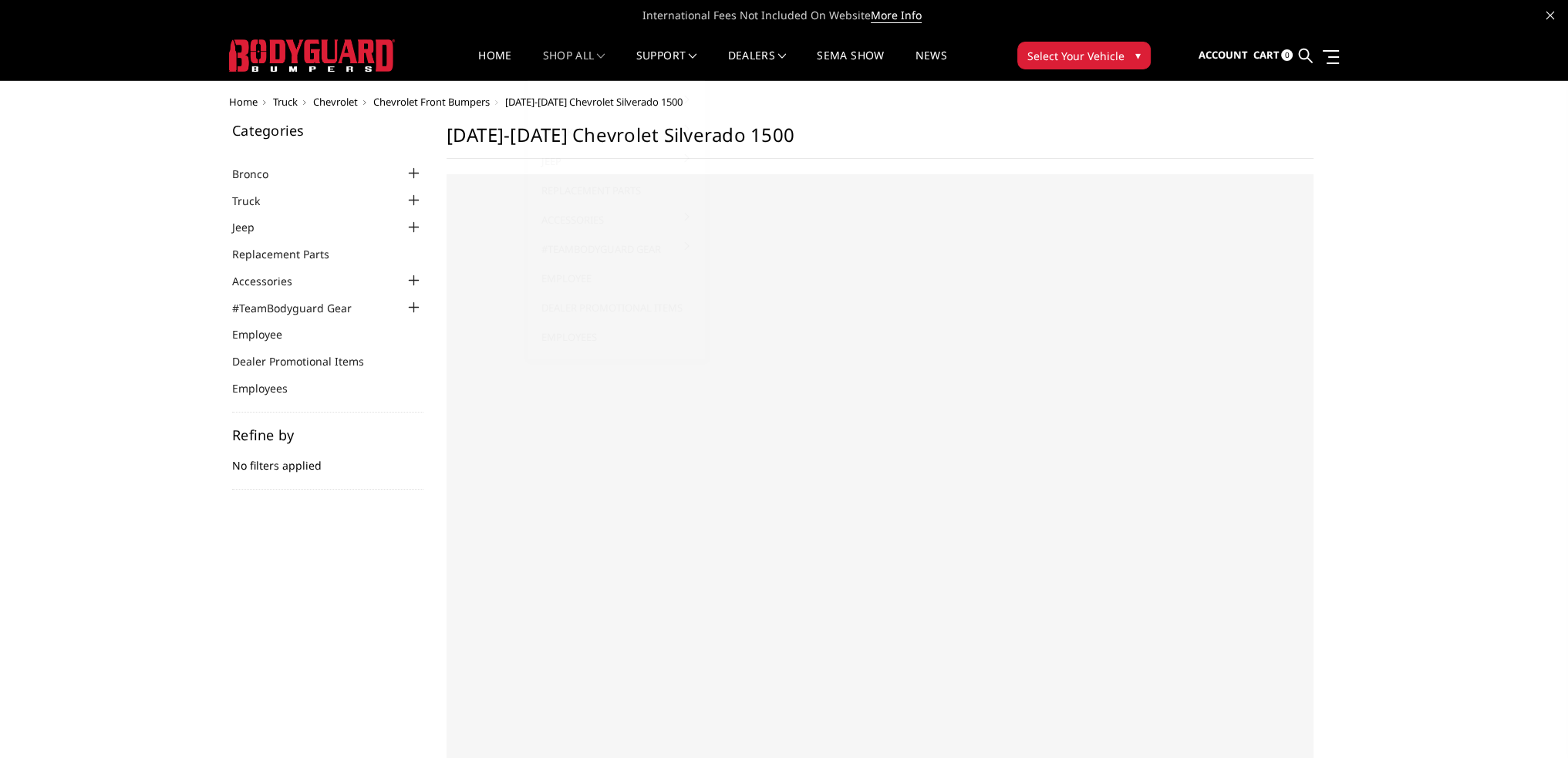
select select "US"
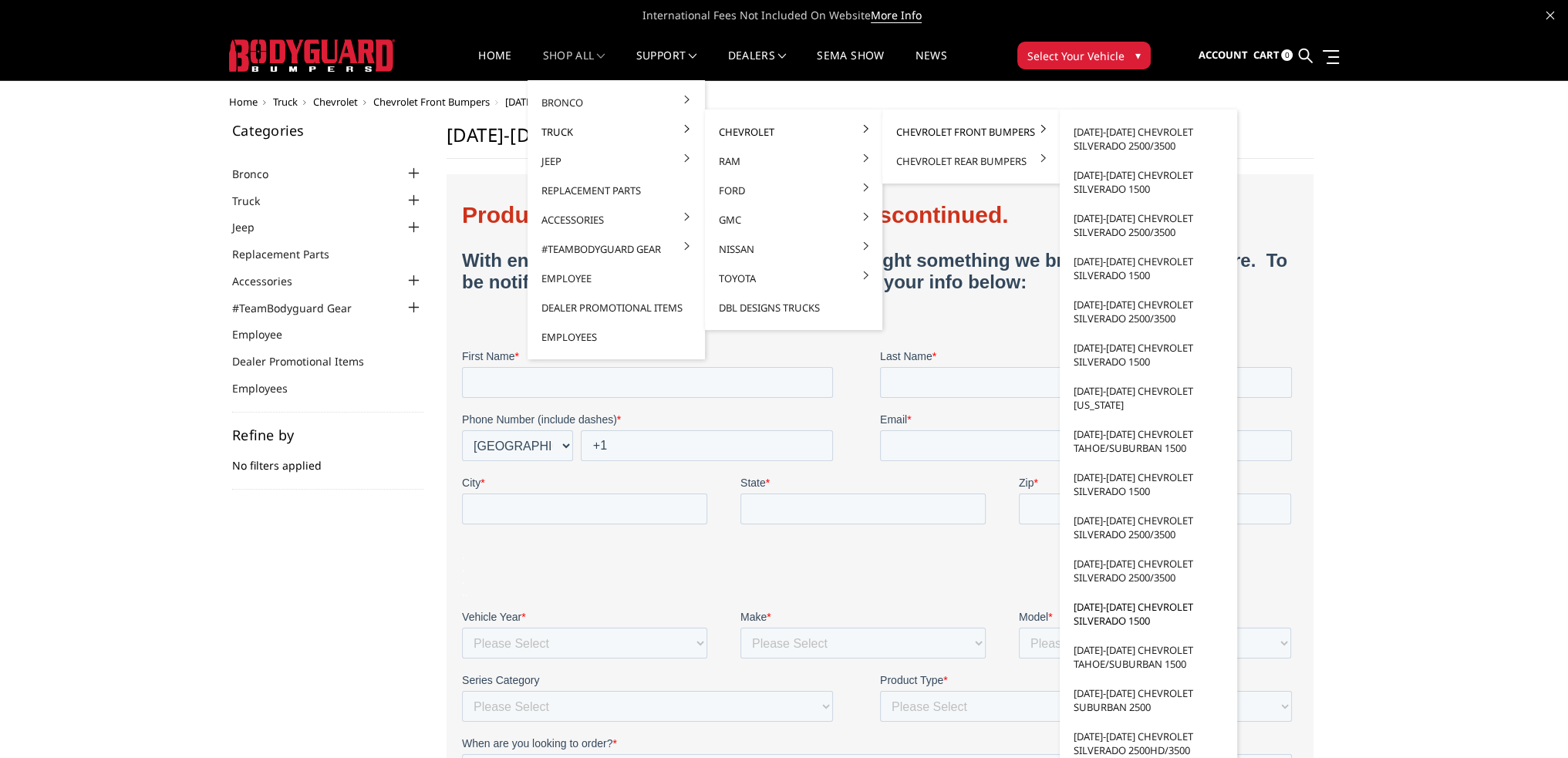
scroll to position [77, 0]
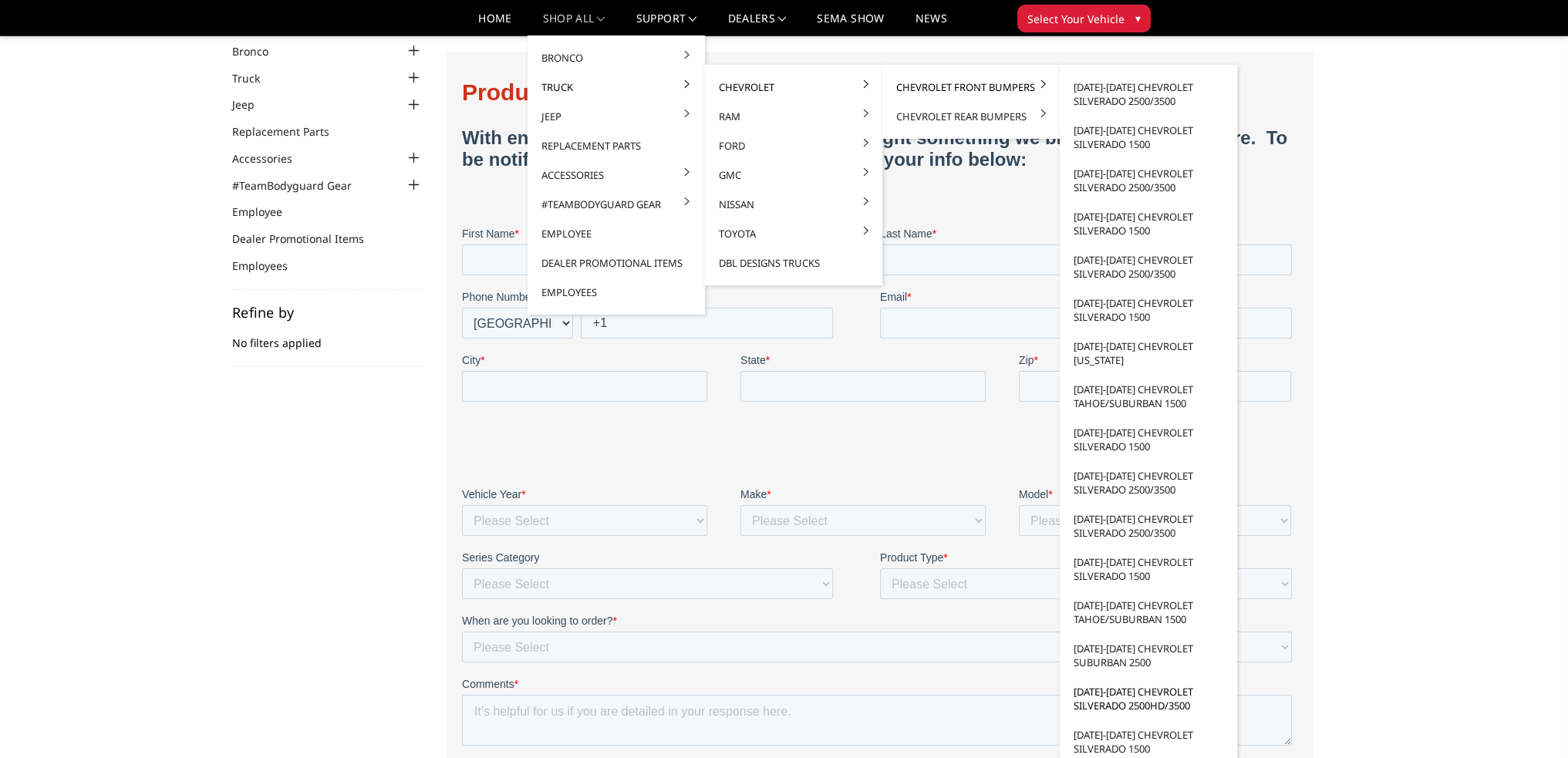
click at [1144, 703] on link "[DATE]-[DATE] Chevrolet Silverado 2500HD/3500" at bounding box center [1147, 698] width 165 height 43
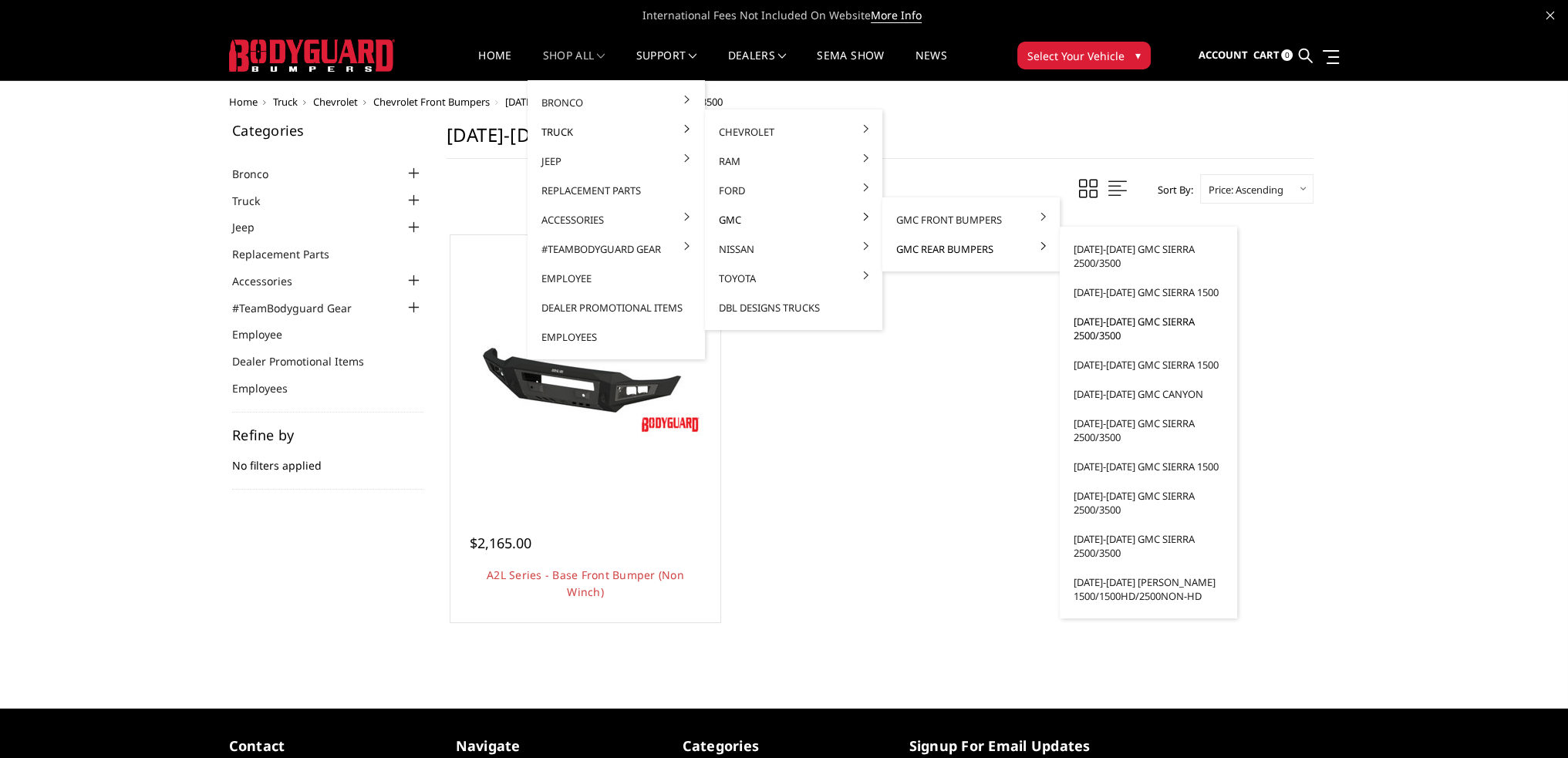
click at [1099, 334] on link "[DATE]-[DATE] GMC Sierra 2500/3500" at bounding box center [1147, 328] width 165 height 43
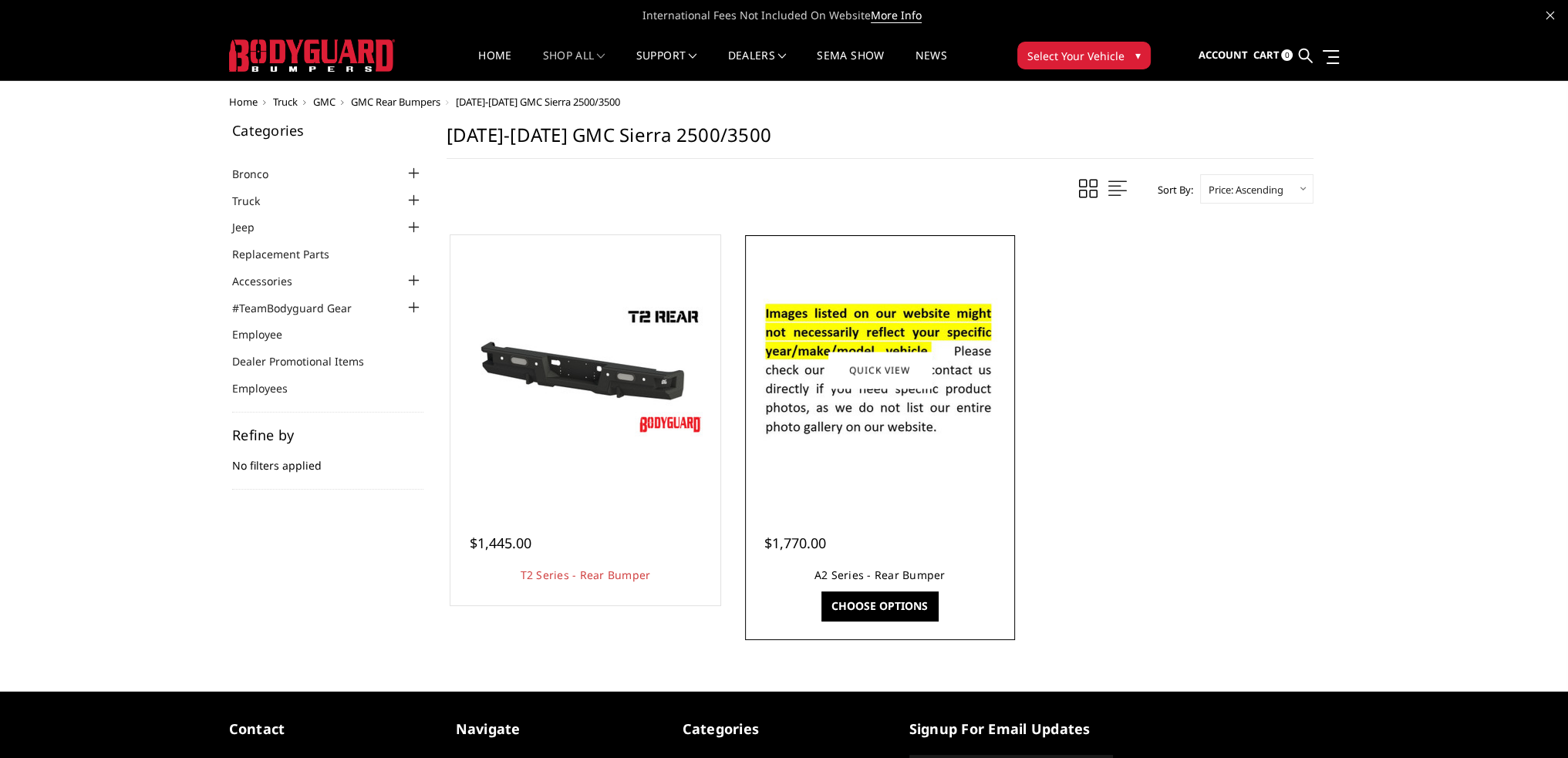
click at [885, 570] on link "A2 Series - Rear Bumper" at bounding box center [880, 575] width 131 height 15
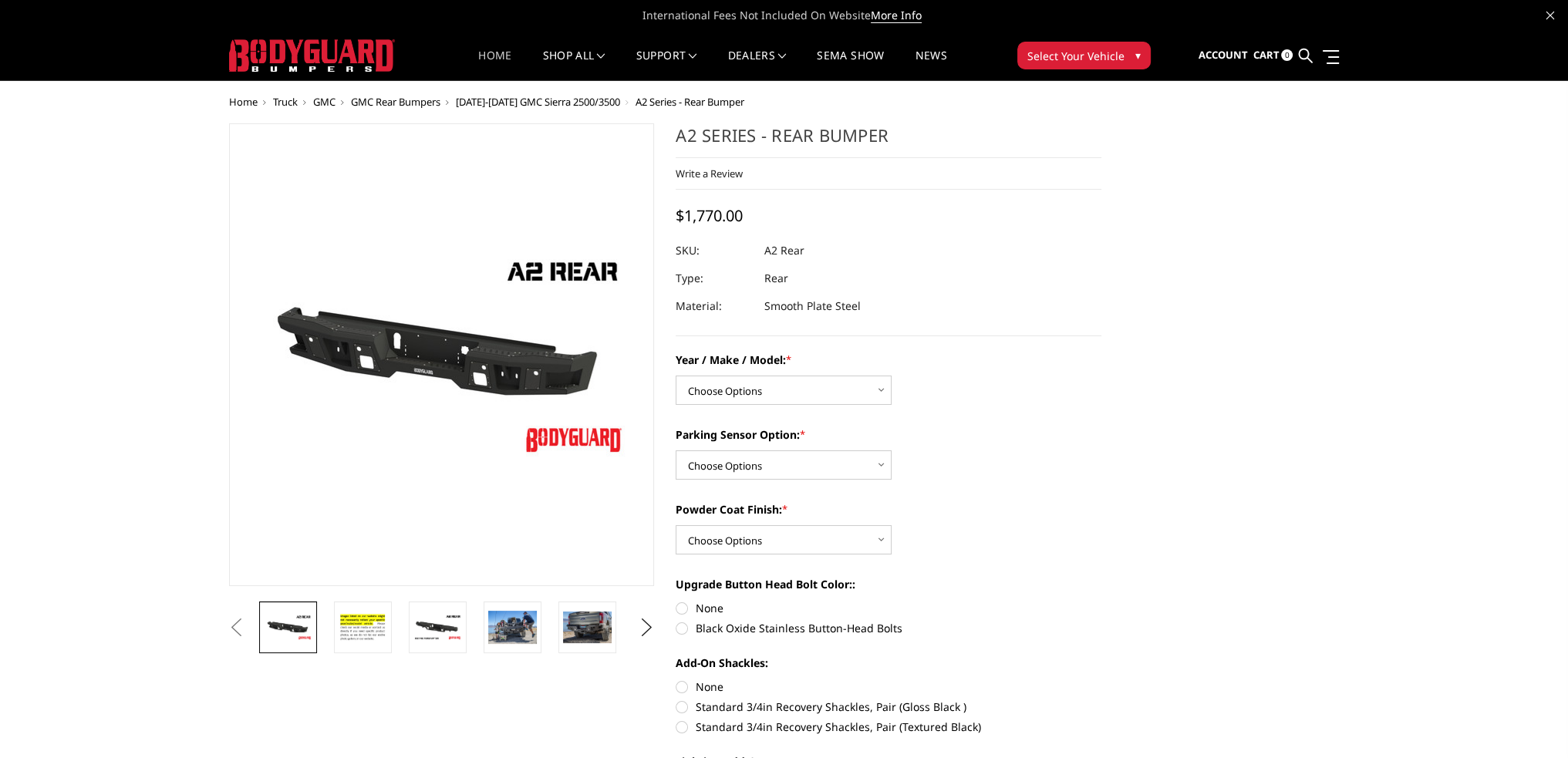
click at [504, 66] on link "Home" at bounding box center [495, 65] width 33 height 30
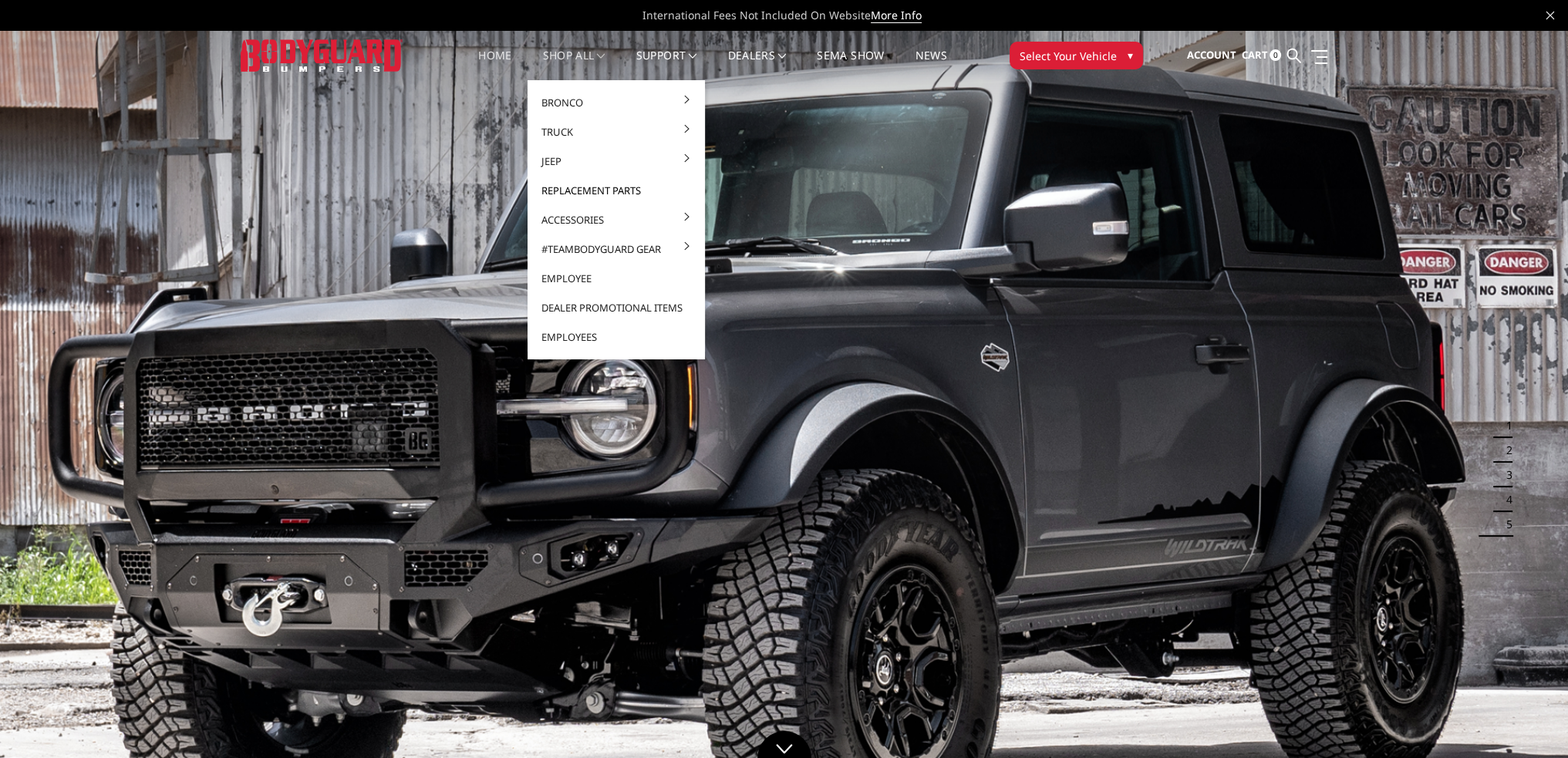
click at [600, 190] on link "Replacement Parts" at bounding box center [616, 190] width 165 height 30
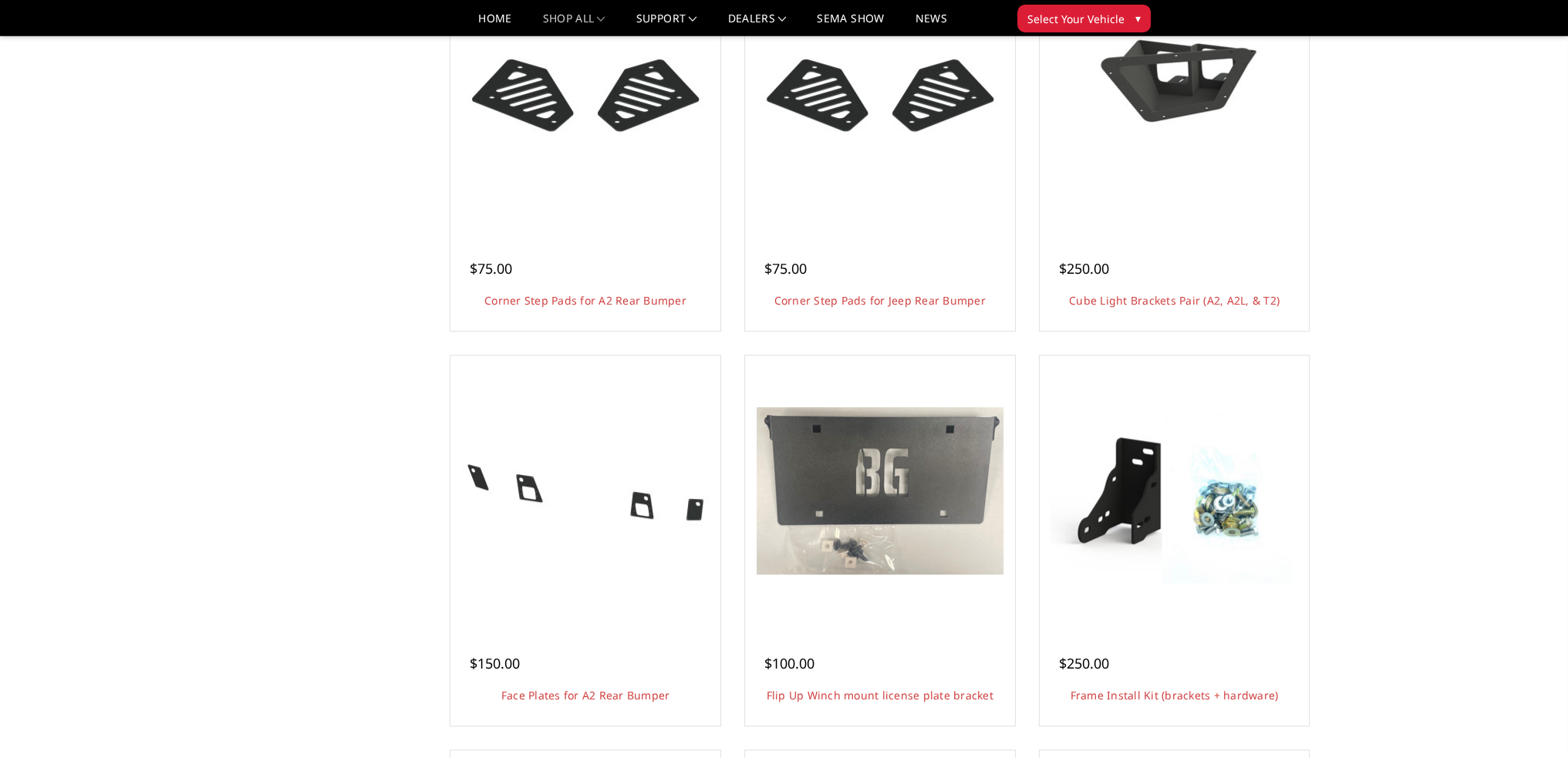
scroll to position [1080, 0]
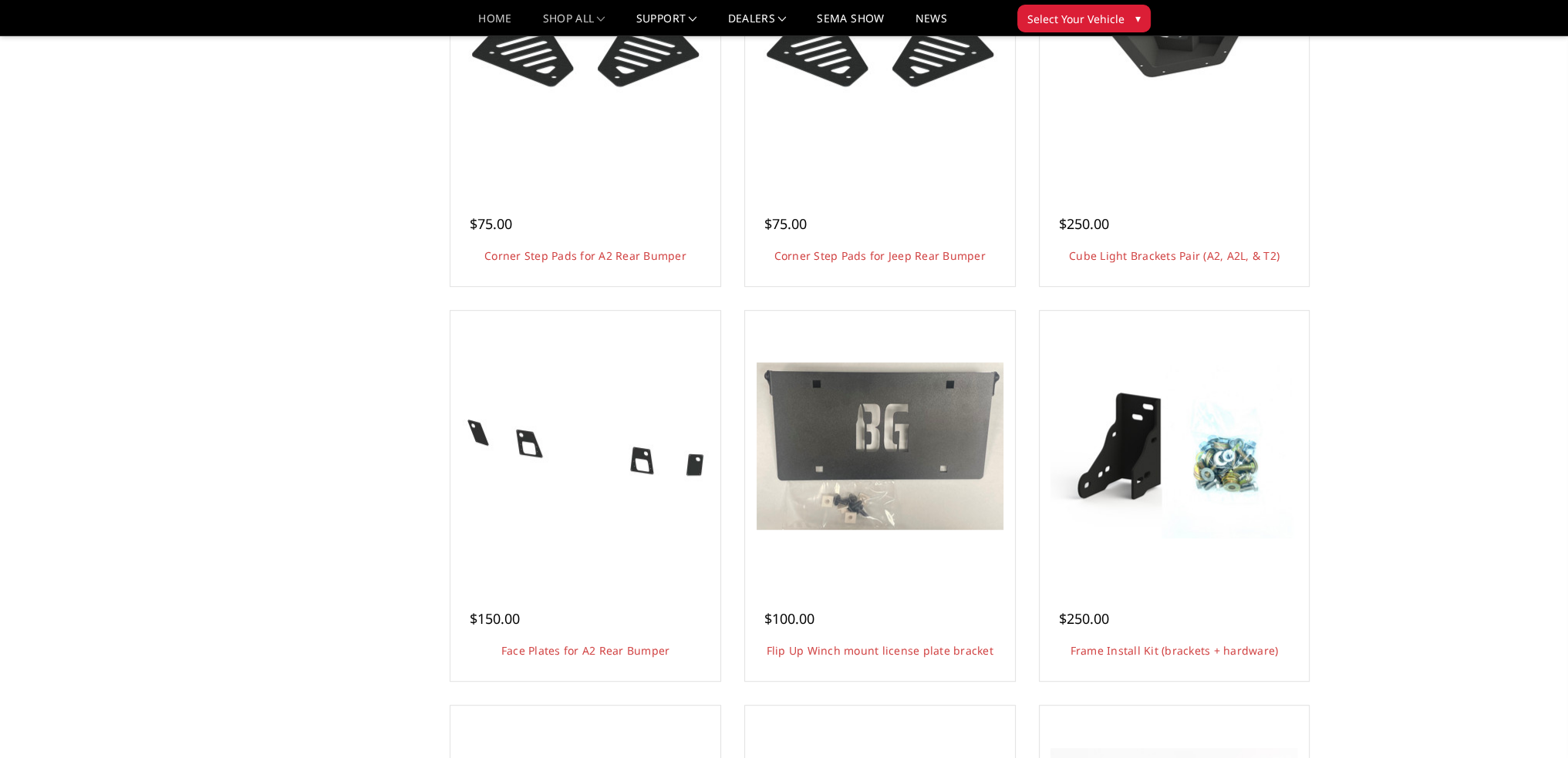
click at [495, 24] on link "Home" at bounding box center [495, 24] width 33 height 23
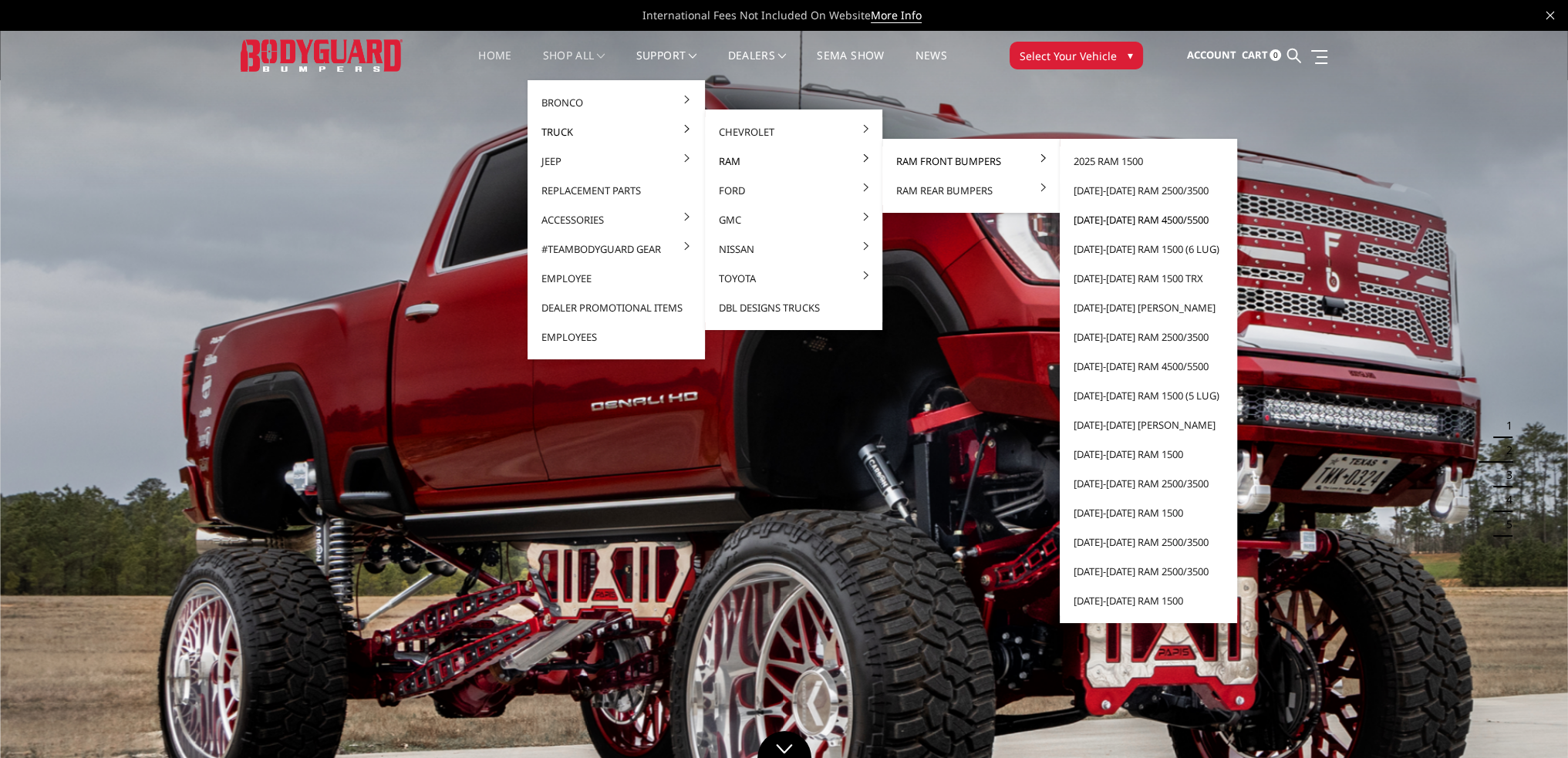
click at [1139, 220] on link "[DATE]-[DATE] Ram 4500/5500" at bounding box center [1147, 220] width 165 height 30
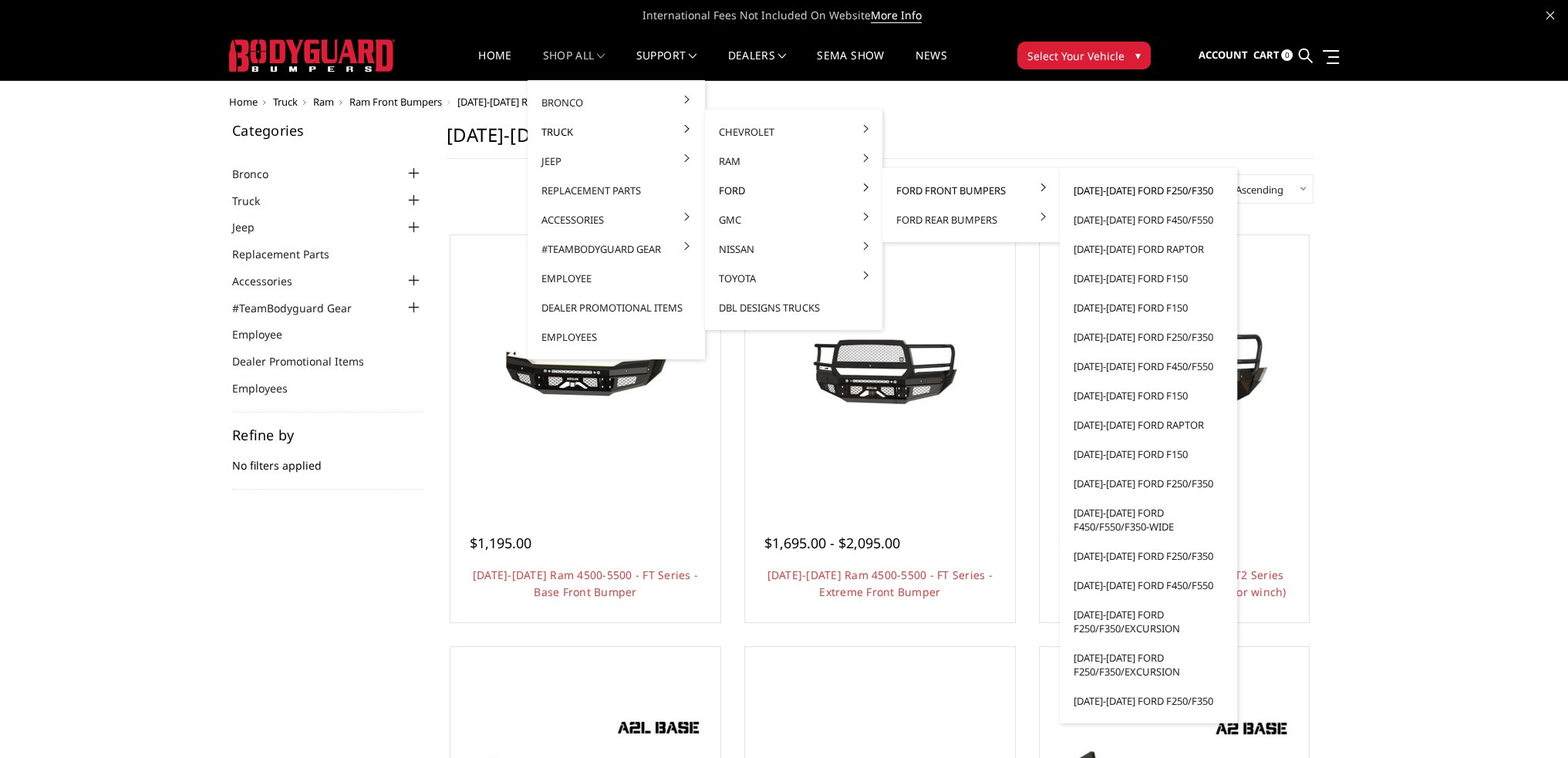
click at [1108, 190] on link "[DATE]-[DATE] Ford F250/F350" at bounding box center [1147, 190] width 165 height 30
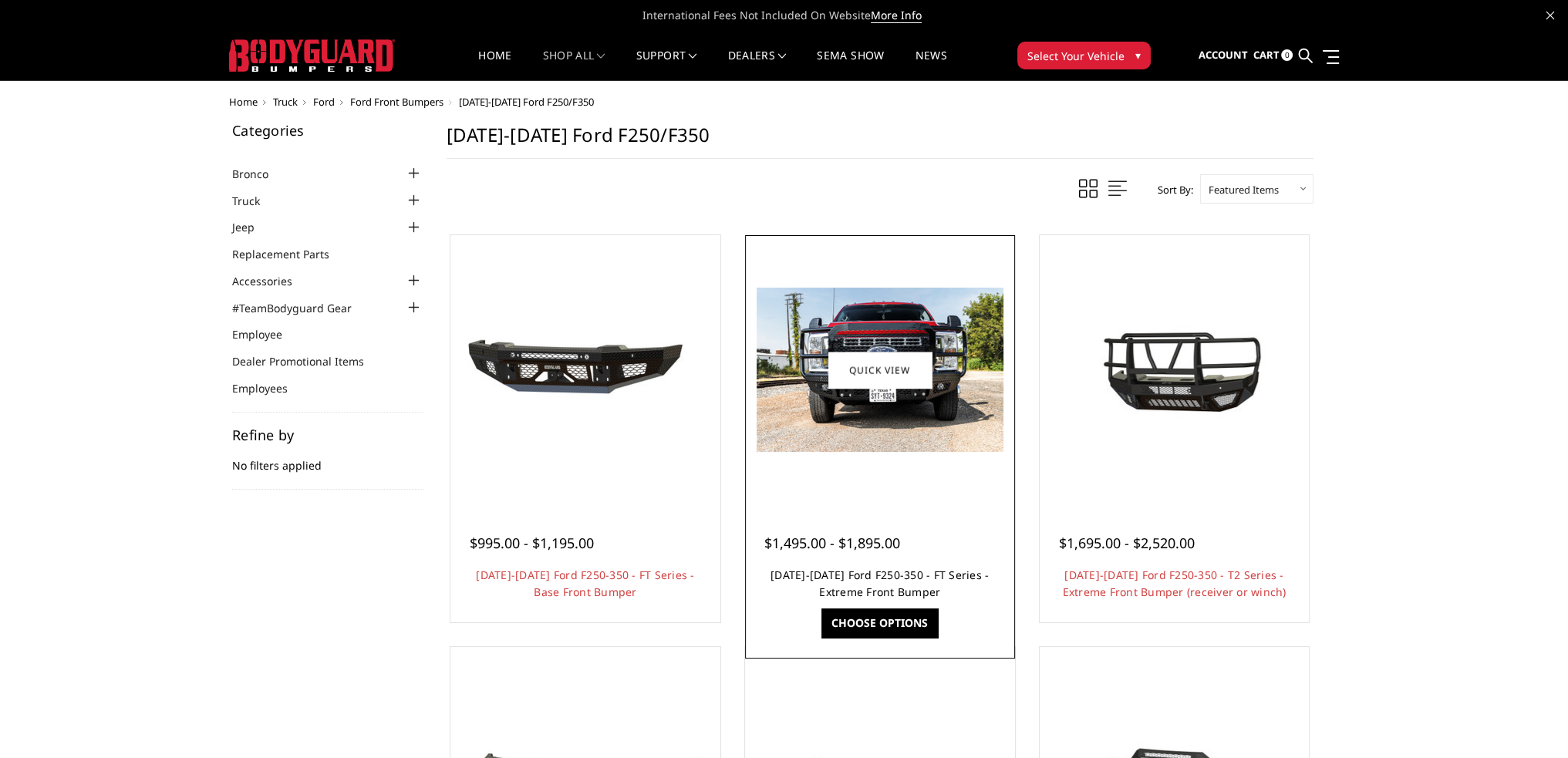
click at [889, 578] on link "[DATE]-[DATE] Ford F250-350 - FT Series - Extreme Front Bumper" at bounding box center [880, 583] width 219 height 32
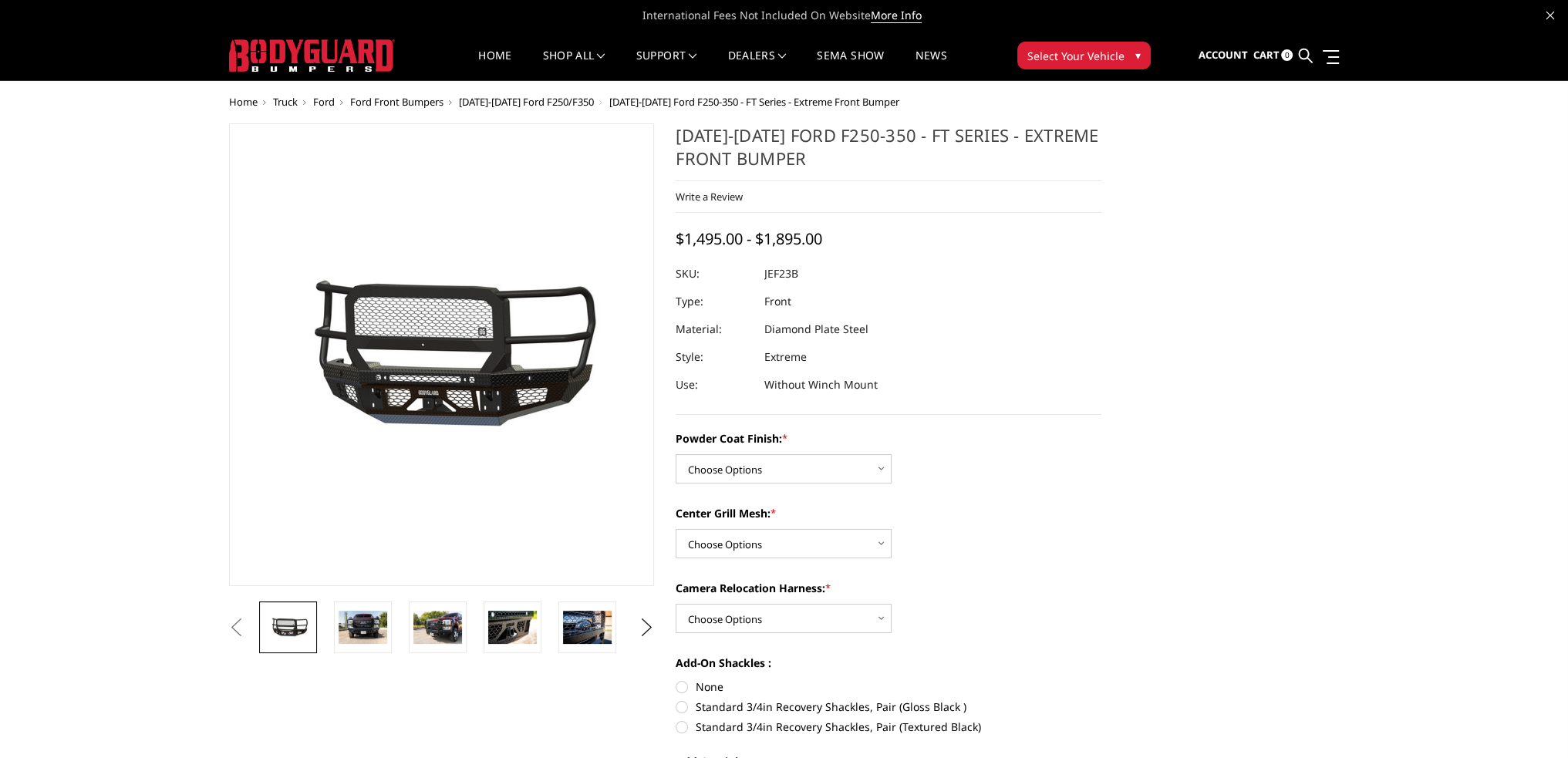
click at [513, 102] on span "[DATE]-[DATE] Ford F250/F350" at bounding box center [526, 102] width 135 height 14
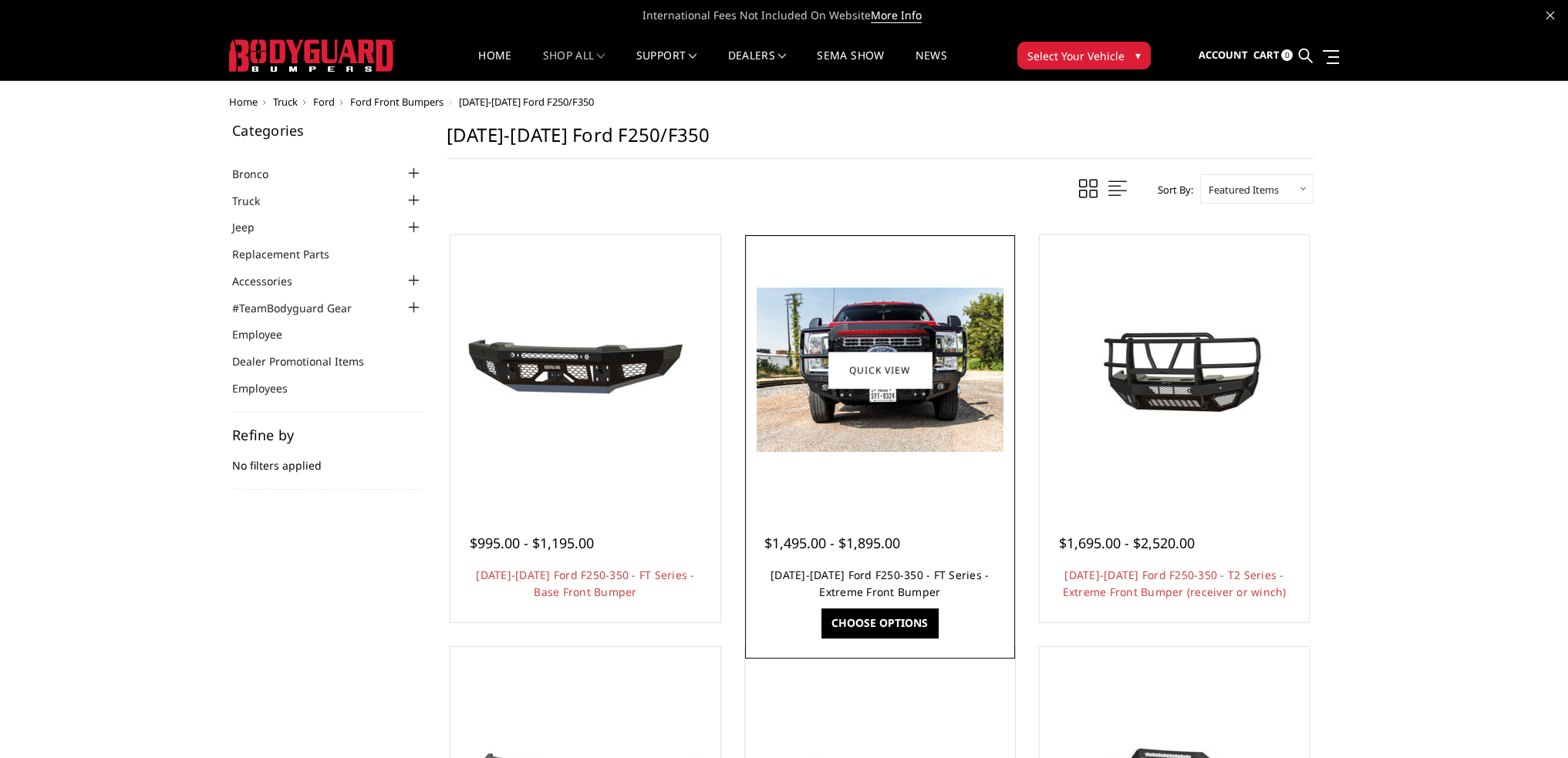
click at [881, 575] on link "[DATE]-[DATE] Ford F250-350 - FT Series - Extreme Front Bumper" at bounding box center [880, 583] width 219 height 32
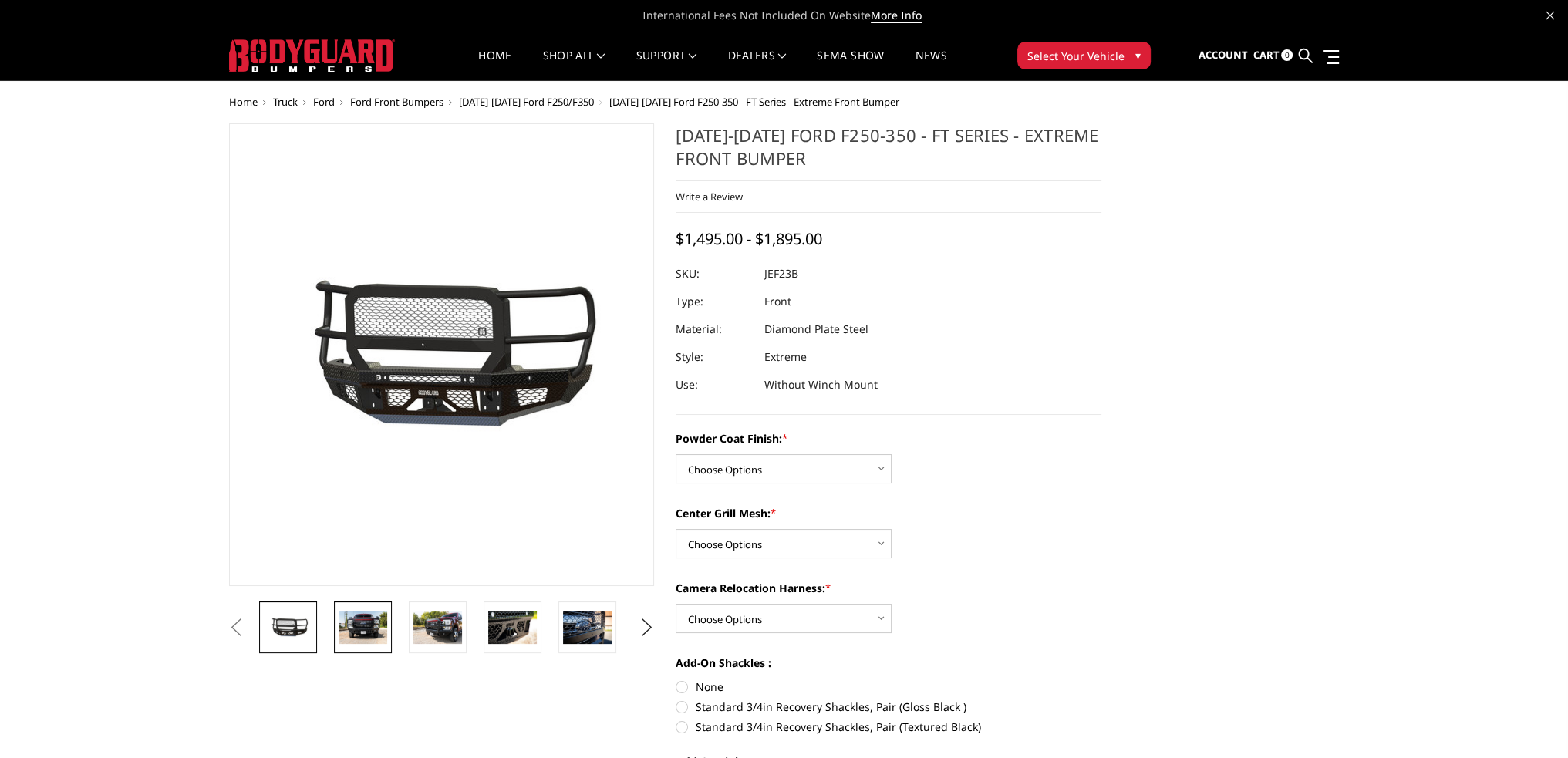
click at [379, 612] on img at bounding box center [363, 626] width 48 height 32
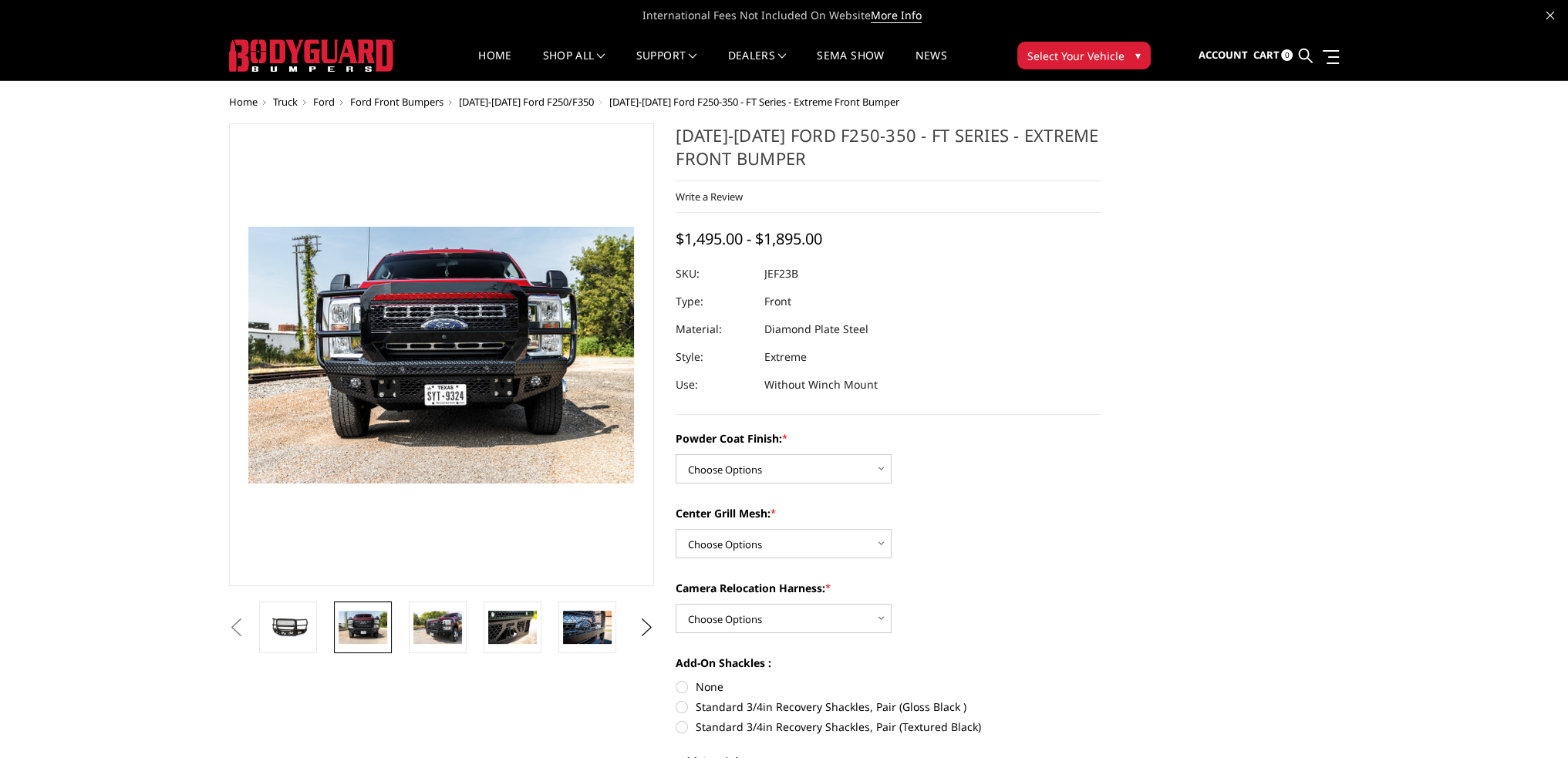
click at [402, 428] on img at bounding box center [494, 325] width 987 height 659
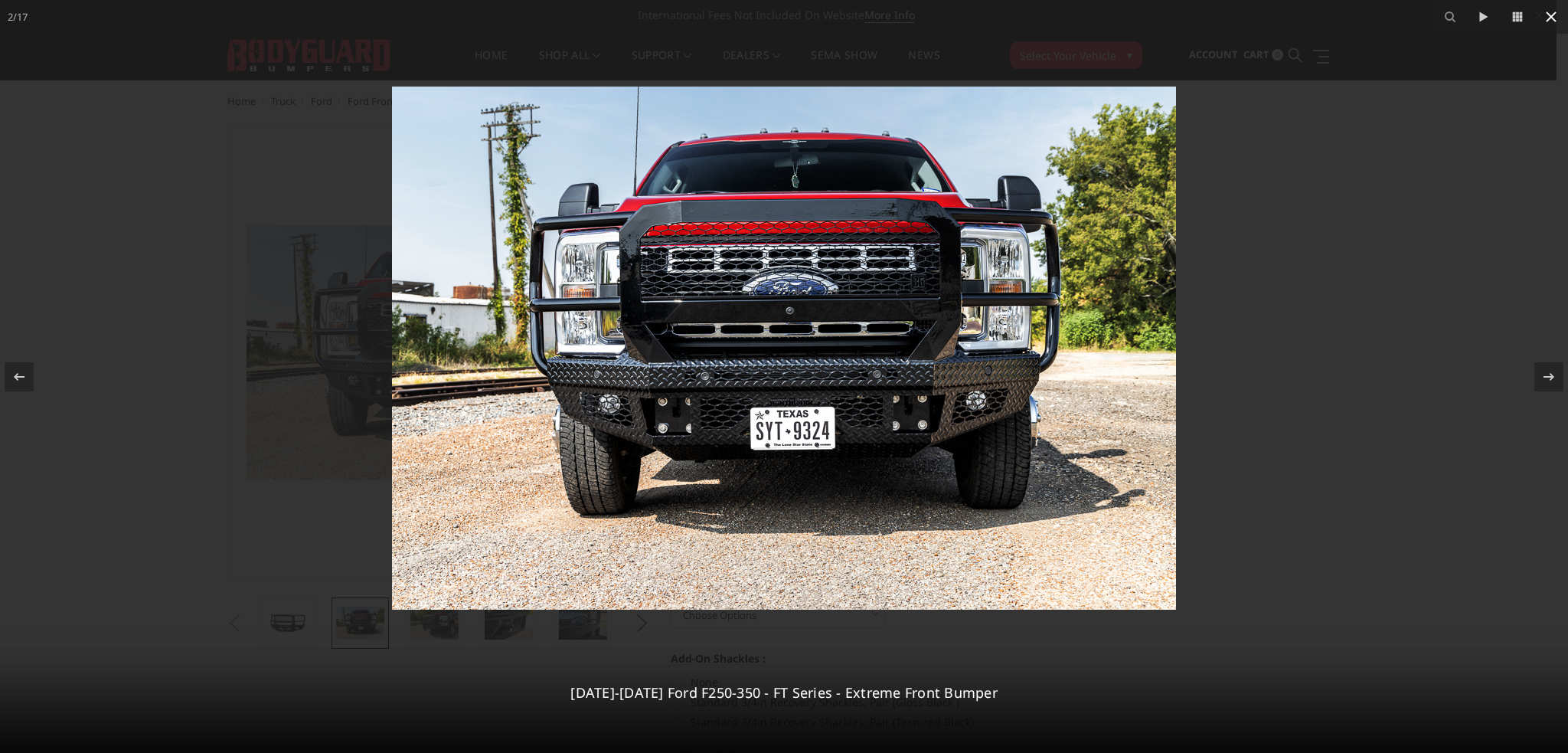
click at [1552, 17] on icon at bounding box center [1552, 17] width 11 height 11
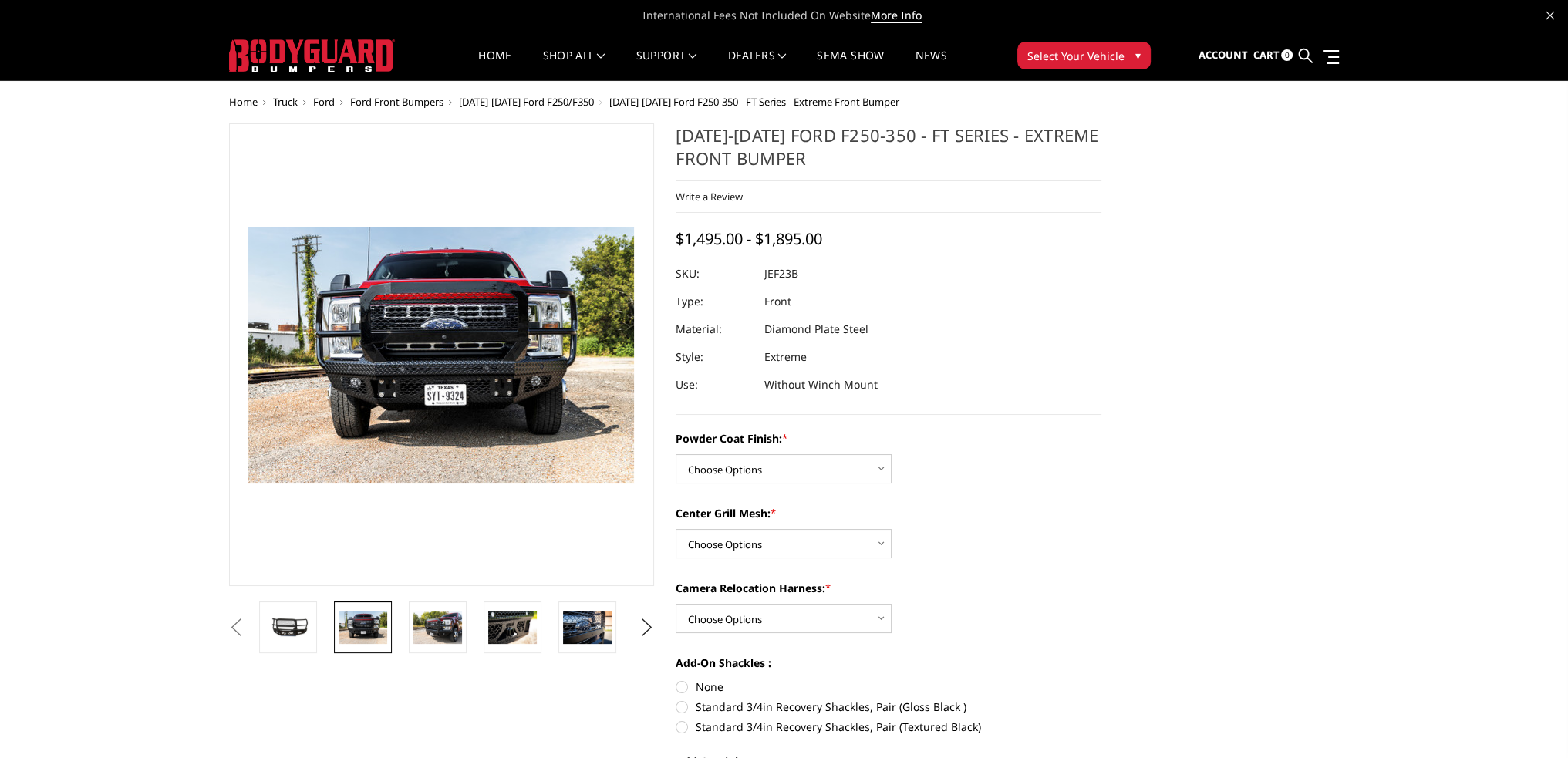
click at [522, 104] on span "[DATE]-[DATE] Ford F250/F350" at bounding box center [526, 102] width 135 height 14
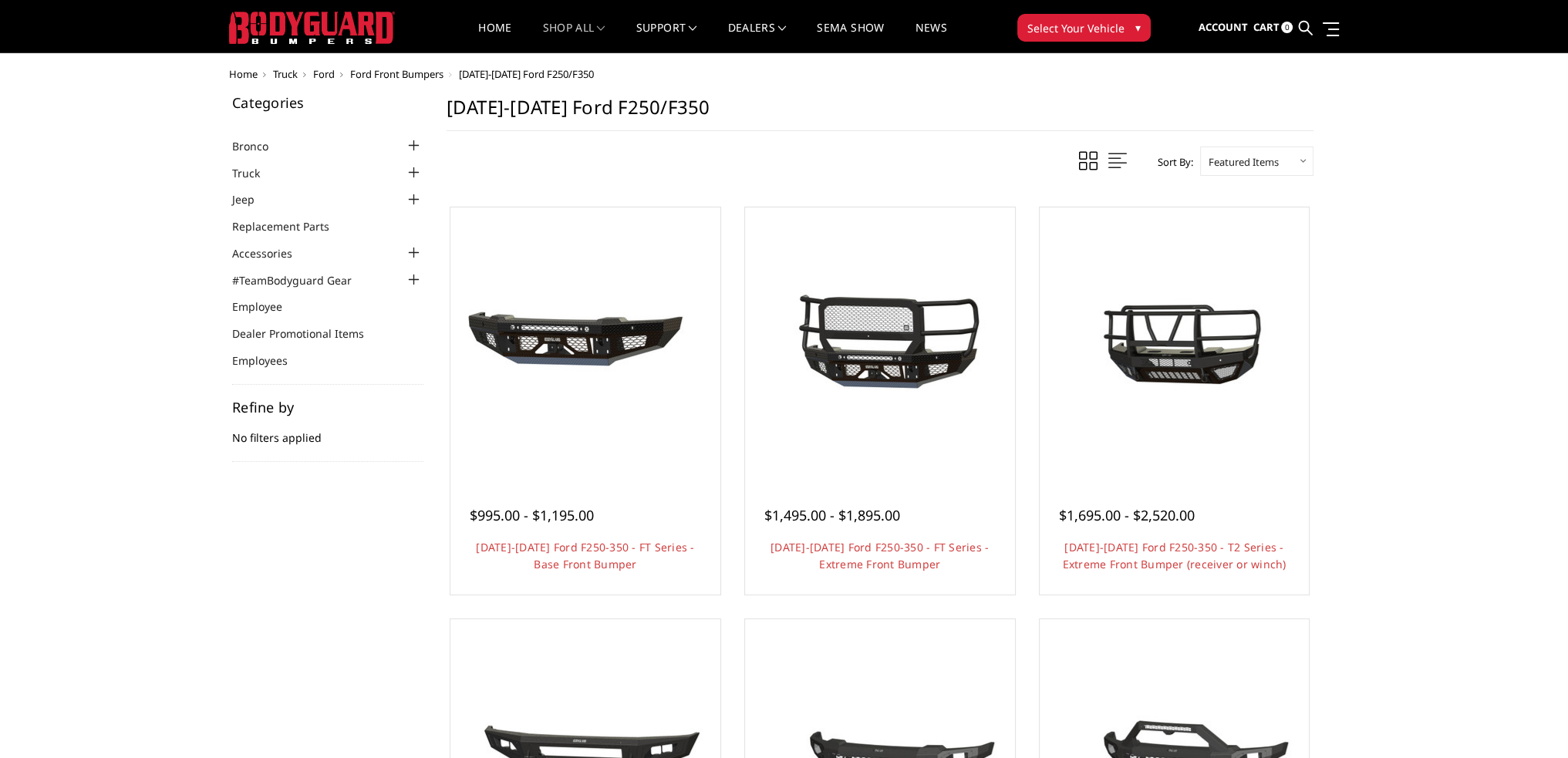
scroll to position [77, 0]
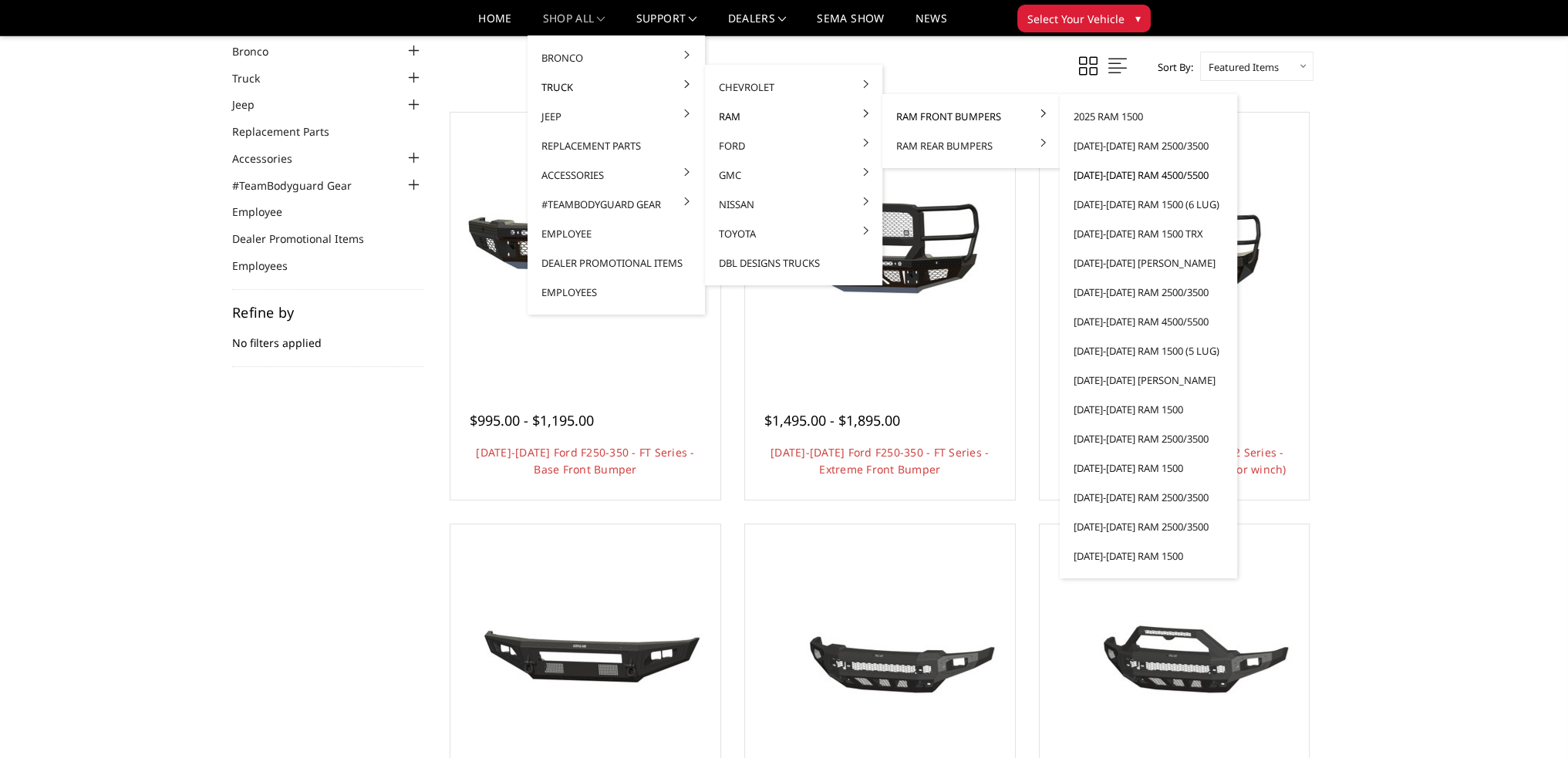
click at [1122, 171] on link "[DATE]-[DATE] Ram 4500/5500" at bounding box center [1147, 176] width 165 height 30
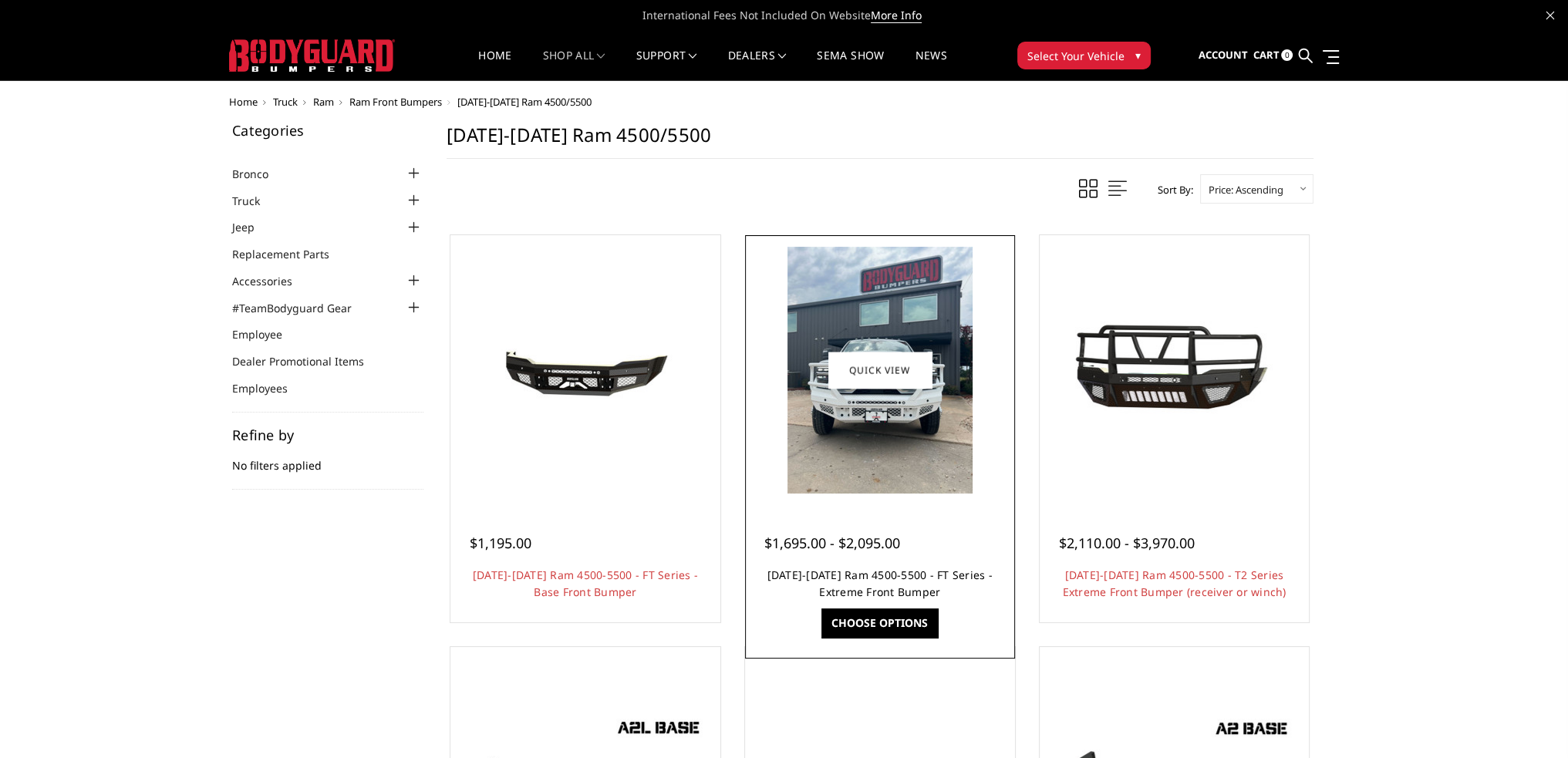
click at [891, 571] on link "[DATE]-[DATE] Ram 4500-5500 - FT Series - Extreme Front Bumper" at bounding box center [880, 583] width 225 height 32
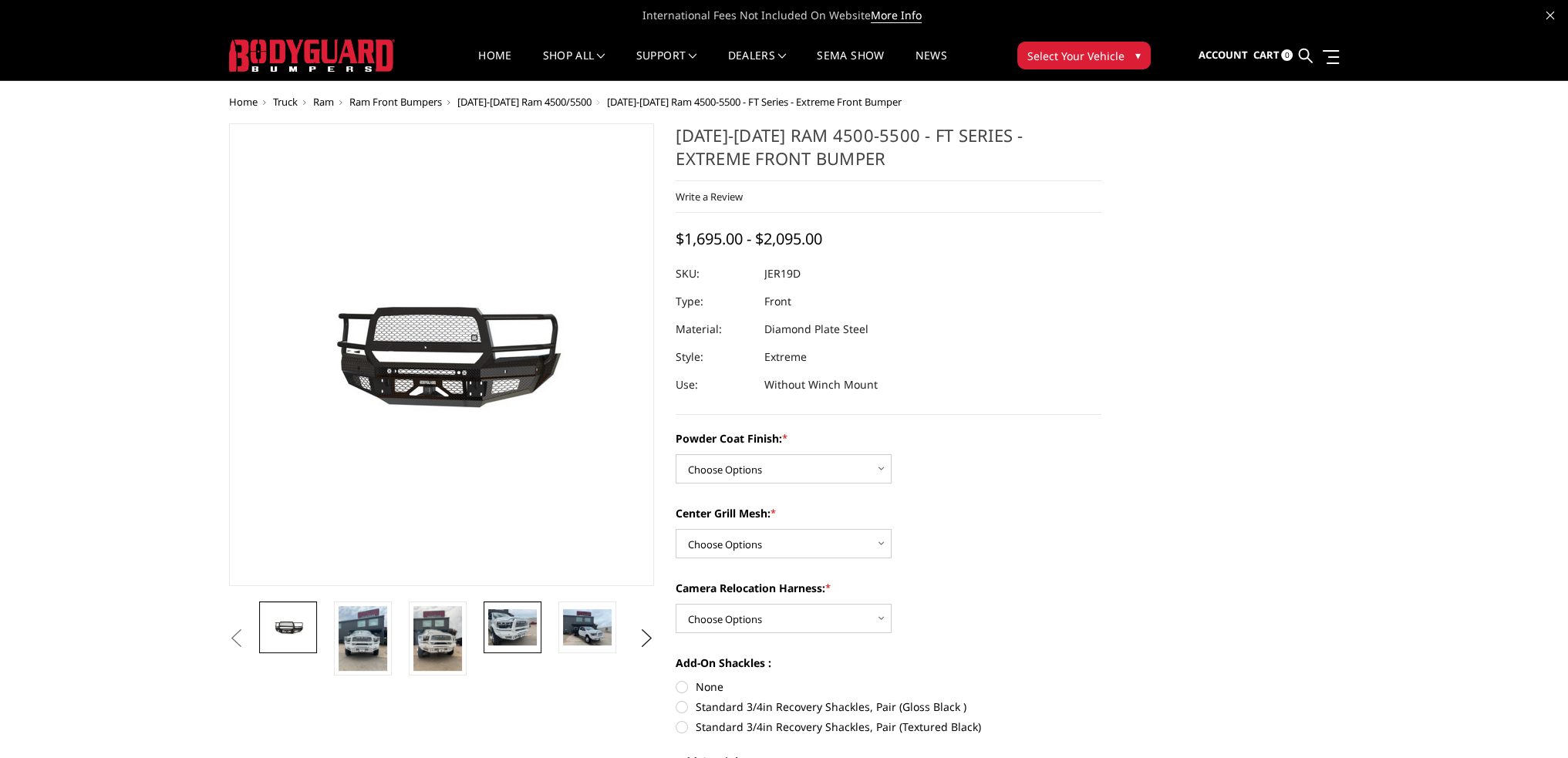
click at [505, 622] on img at bounding box center [512, 628] width 48 height 36
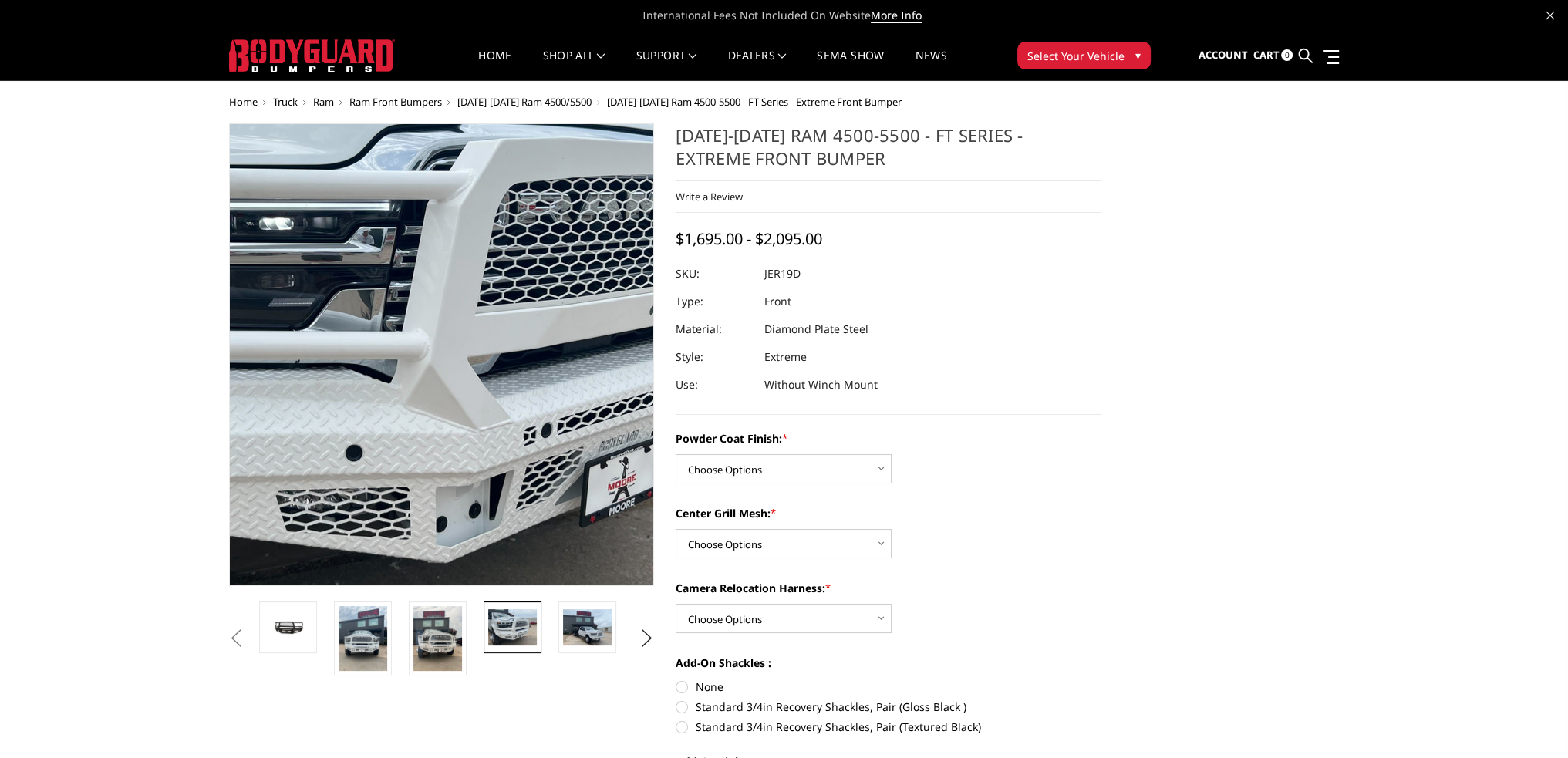
click at [454, 434] on img at bounding box center [425, 308] width 987 height 740
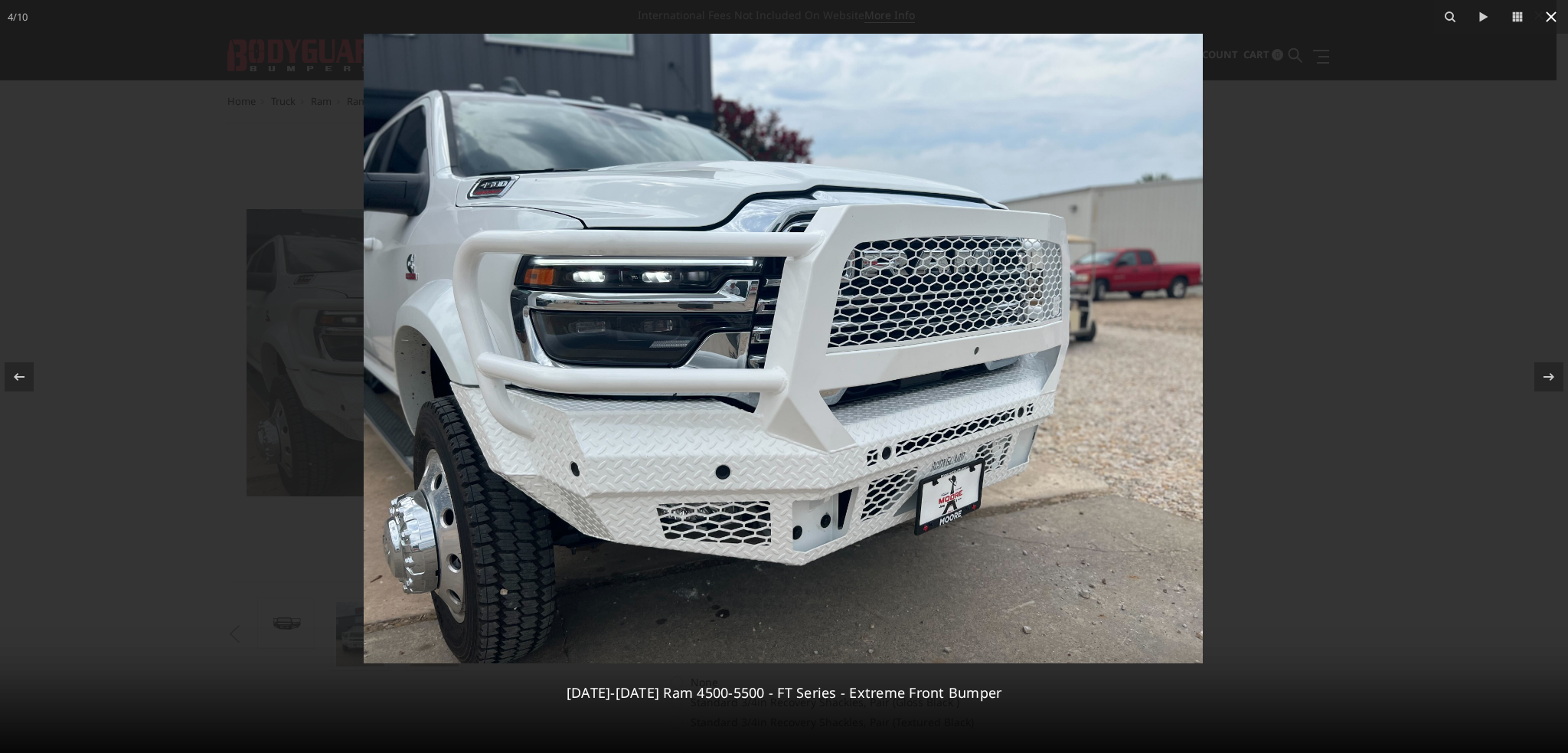
click at [1552, 19] on icon at bounding box center [1552, 17] width 19 height 19
